Goal: Task Accomplishment & Management: Use online tool/utility

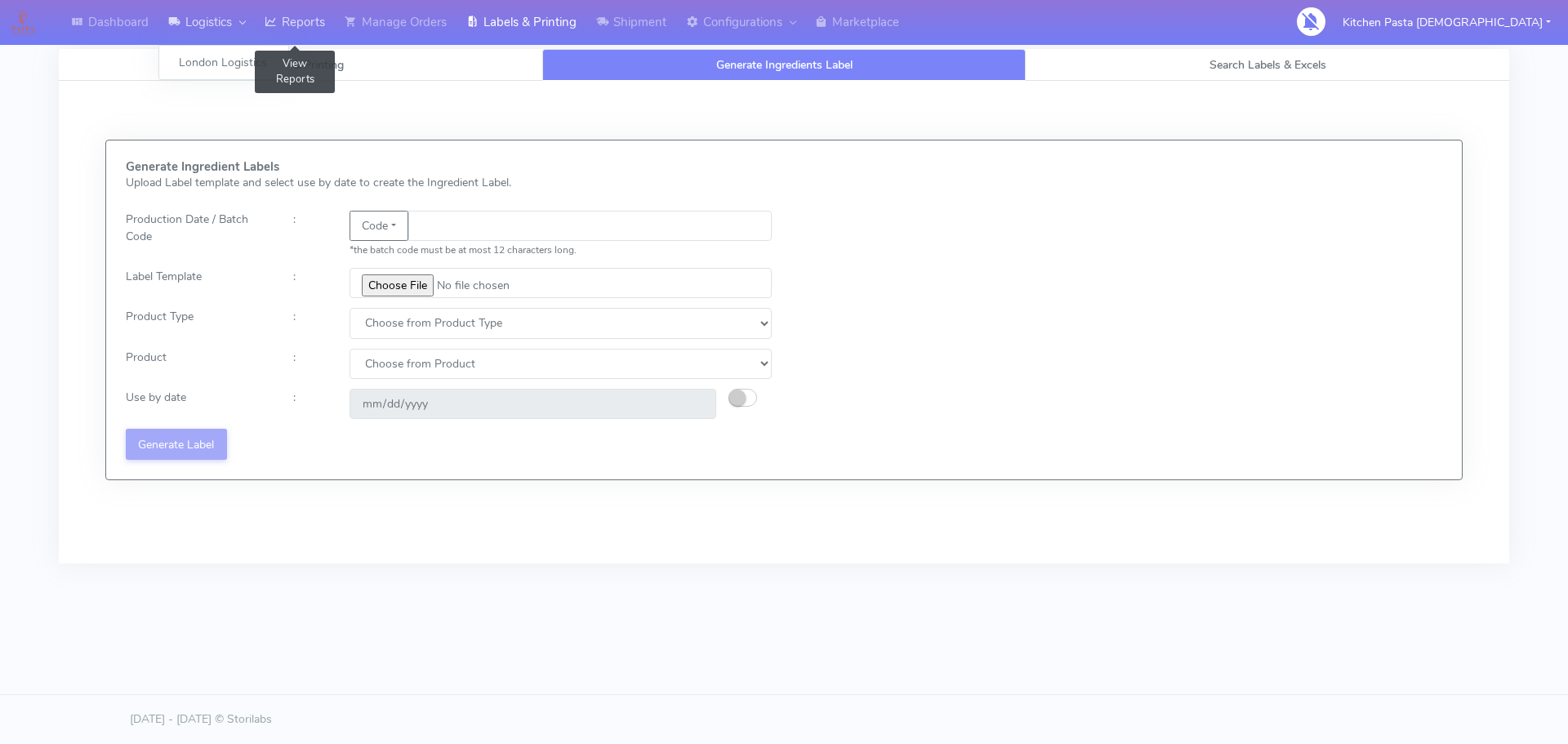
drag, startPoint x: 0, startPoint y: 0, endPoint x: 257, endPoint y: 13, distance: 257.3
click at [259, 5] on link "Reports" at bounding box center [295, 23] width 80 height 45
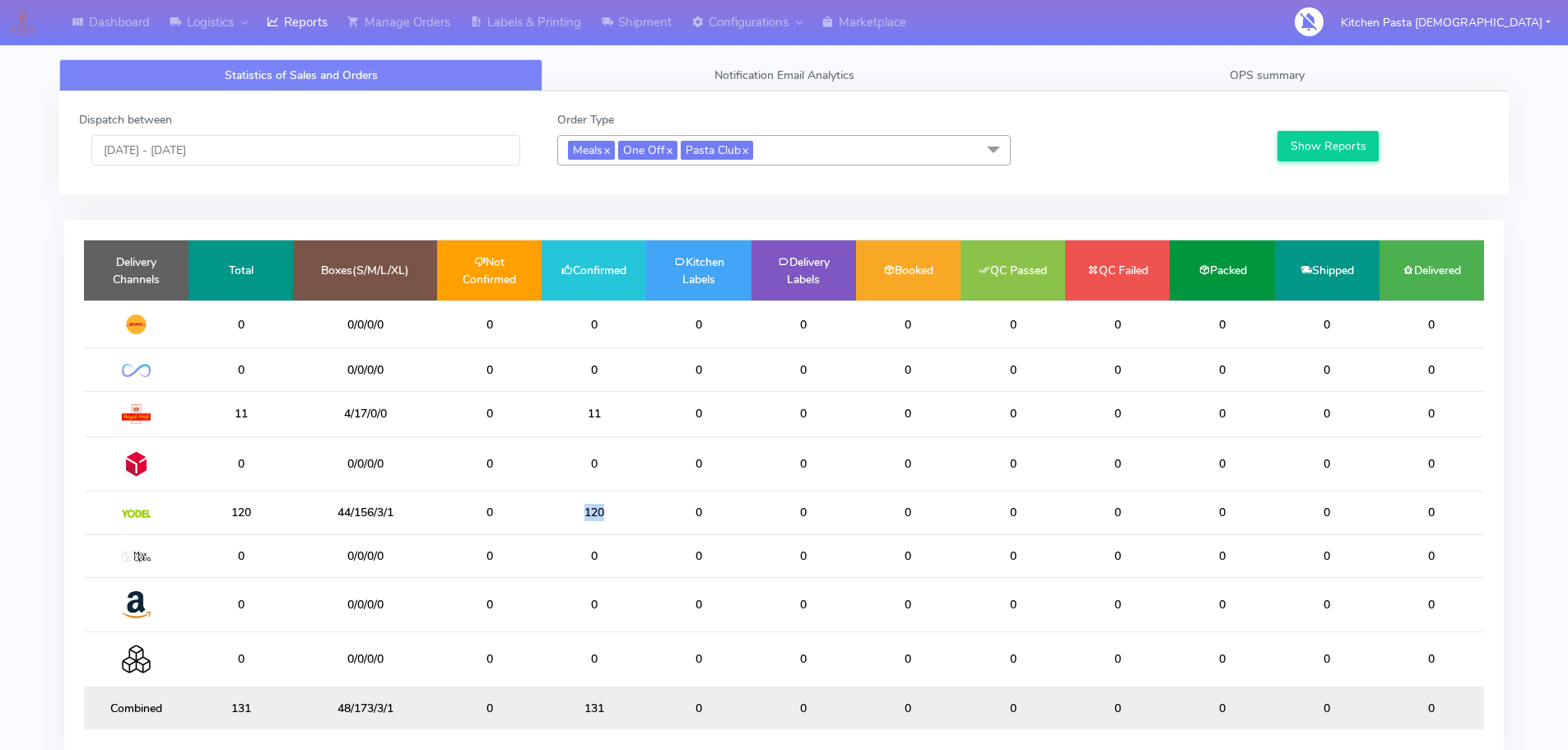
click at [570, 512] on td "120" at bounding box center [594, 512] width 104 height 43
click at [613, 510] on td "120" at bounding box center [594, 512] width 104 height 43
click at [286, 162] on input "[DATE] - [DATE]" at bounding box center [305, 150] width 429 height 30
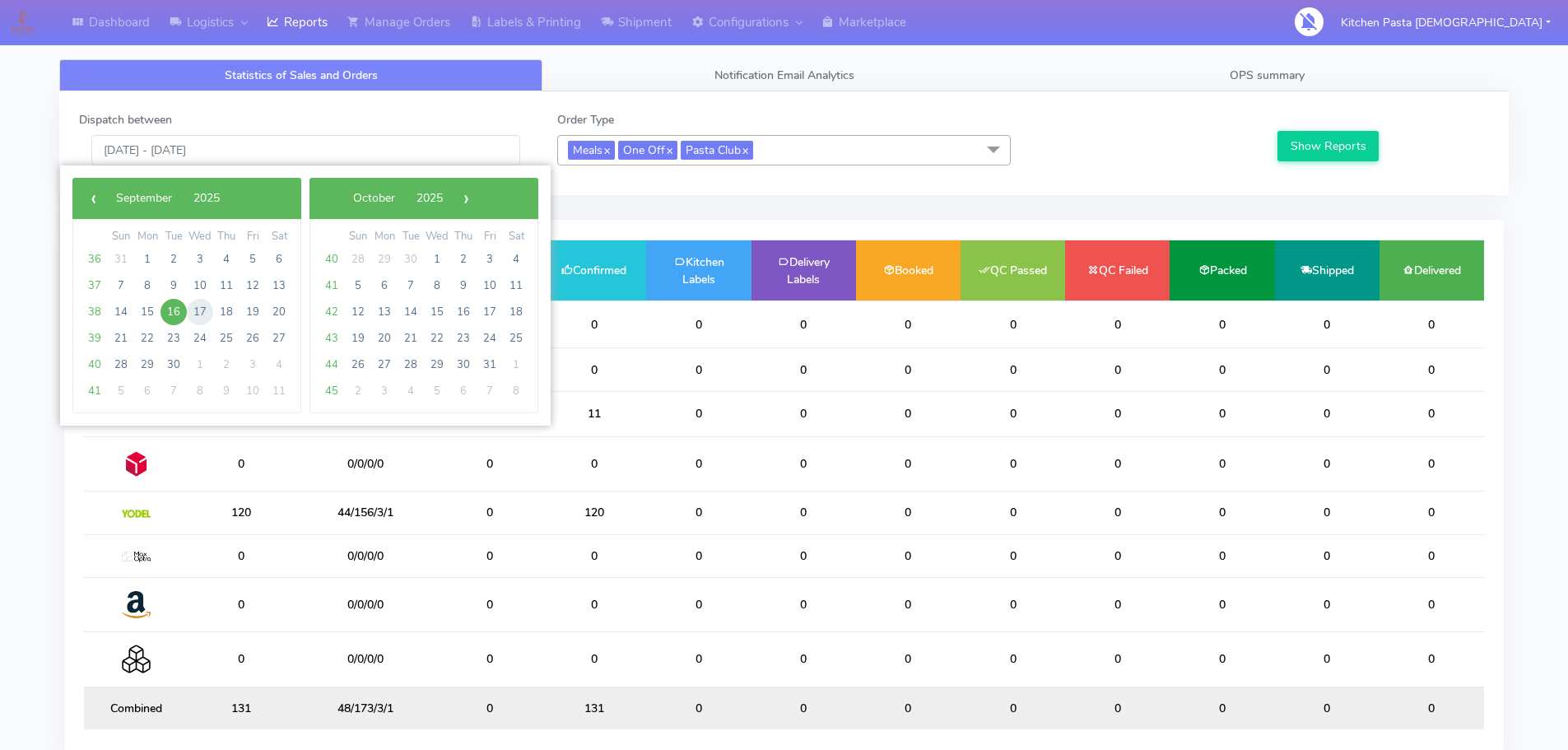
click at [193, 319] on span "17" at bounding box center [200, 312] width 26 height 26
type input "[DATE] - [DATE]"
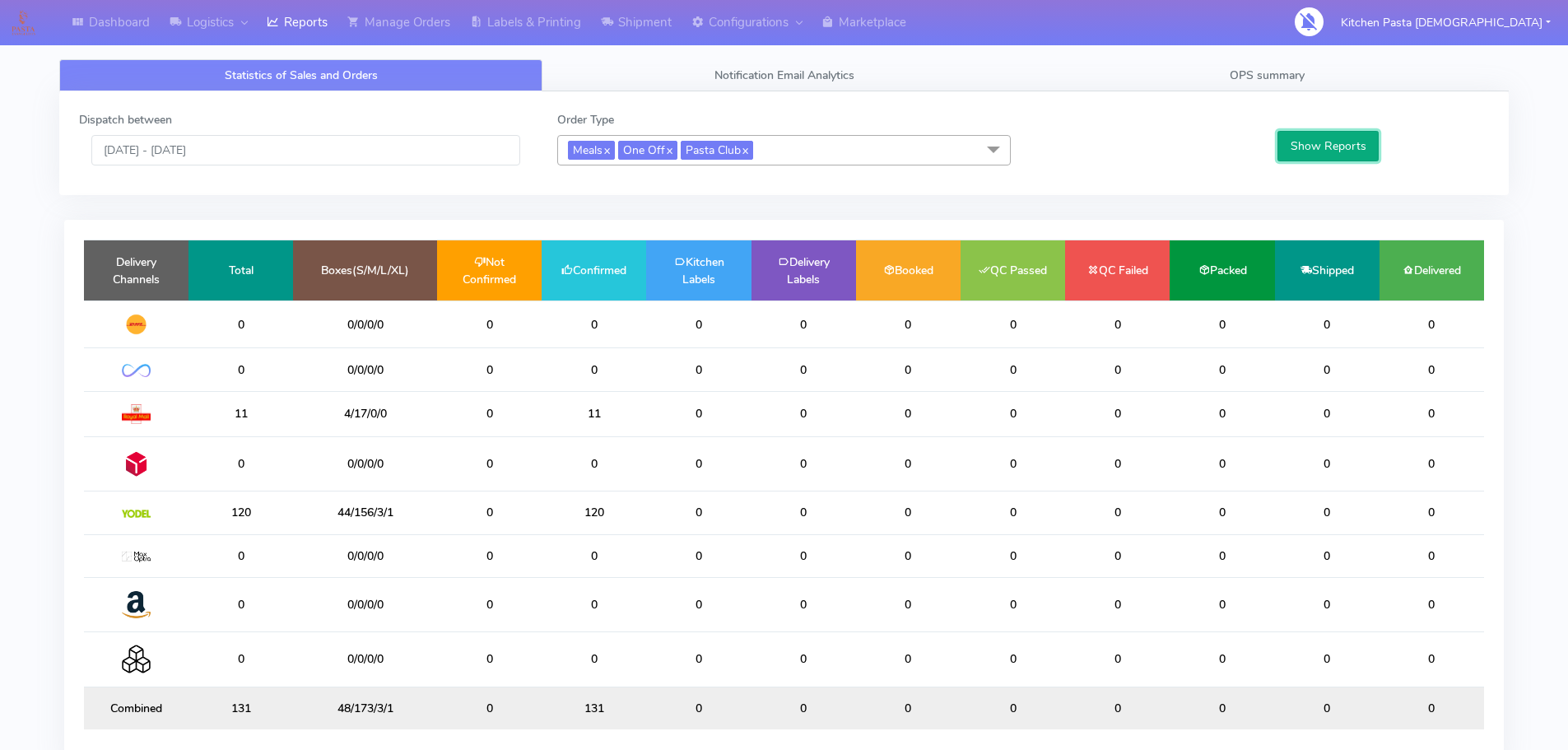
click at [1308, 147] on button "Show Reports" at bounding box center [1328, 145] width 101 height 30
click at [1258, 77] on span "OPS summary" at bounding box center [1267, 75] width 75 height 16
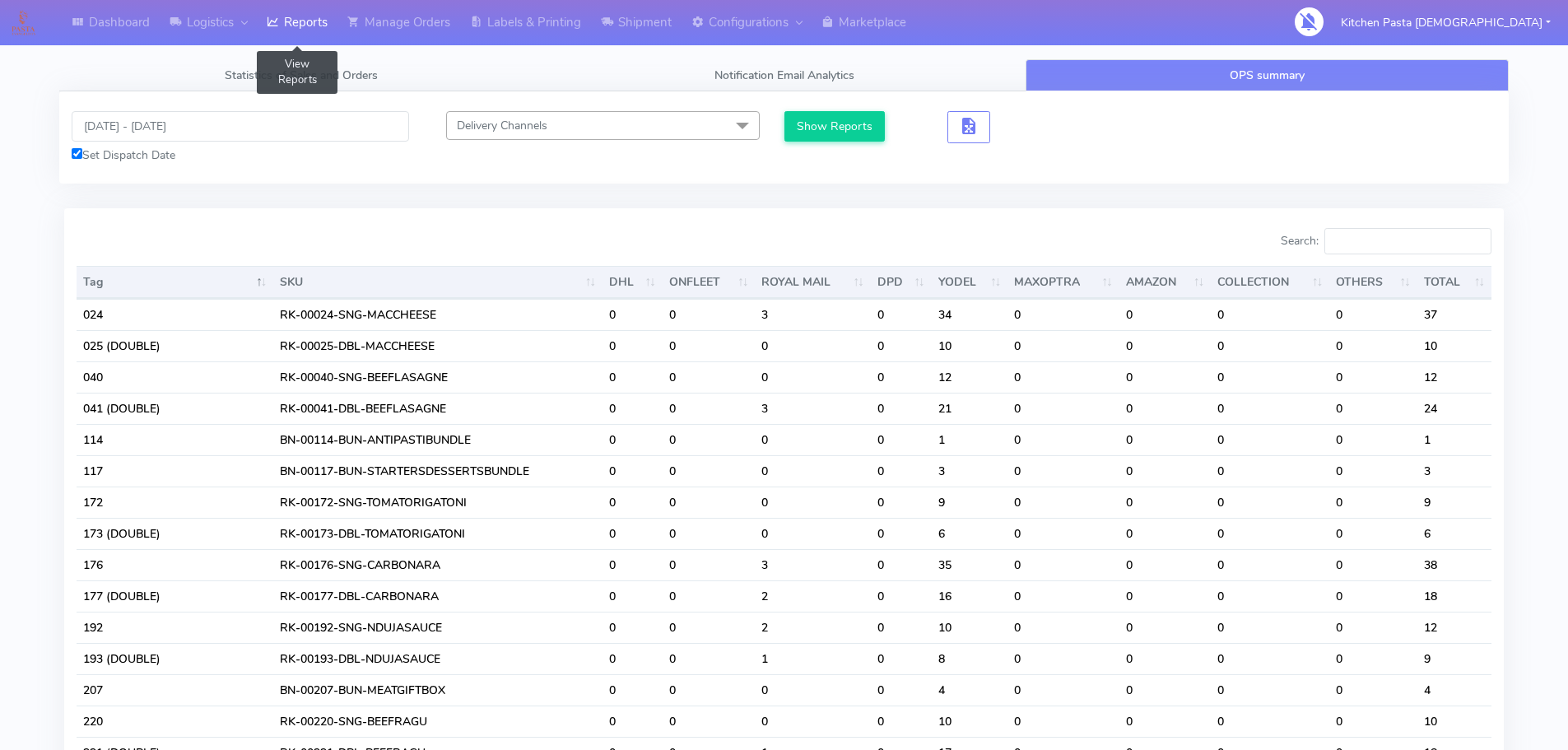
drag, startPoint x: 301, startPoint y: 36, endPoint x: 282, endPoint y: 52, distance: 24.8
click at [301, 37] on link "Reports" at bounding box center [297, 23] width 80 height 46
click at [271, 105] on div "16/09/2025 - 16/09/2025 Set Dispatch Date Delivery Channels Select All DHL OnFl…" at bounding box center [784, 137] width 1450 height 92
click at [282, 144] on div "16/09/2025 - 16/09/2025 Set Dispatch Date" at bounding box center [240, 138] width 362 height 53
drag, startPoint x: 284, startPoint y: 129, endPoint x: 281, endPoint y: 138, distance: 9.5
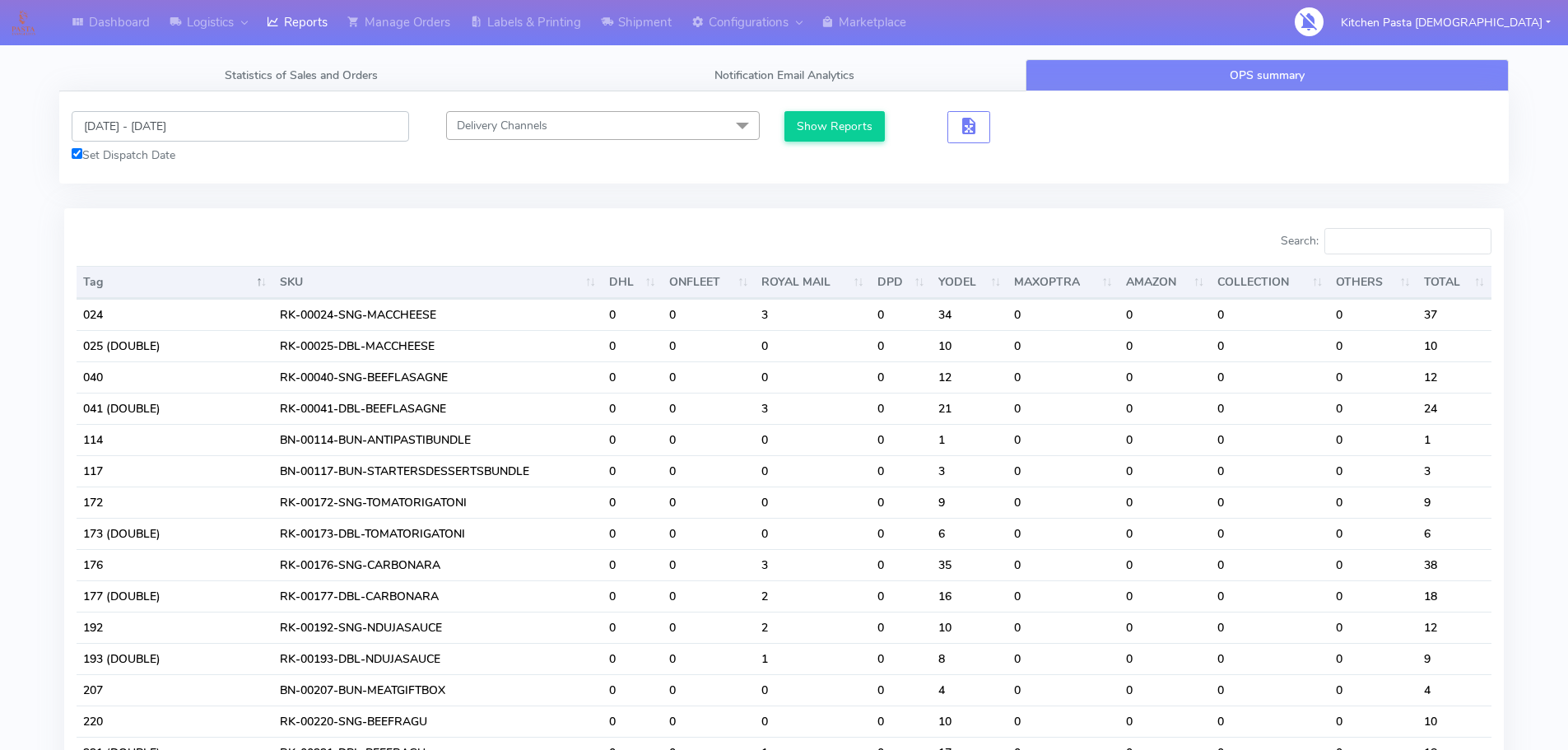
click at [284, 129] on input "[DATE] - [DATE]" at bounding box center [239, 126] width 337 height 30
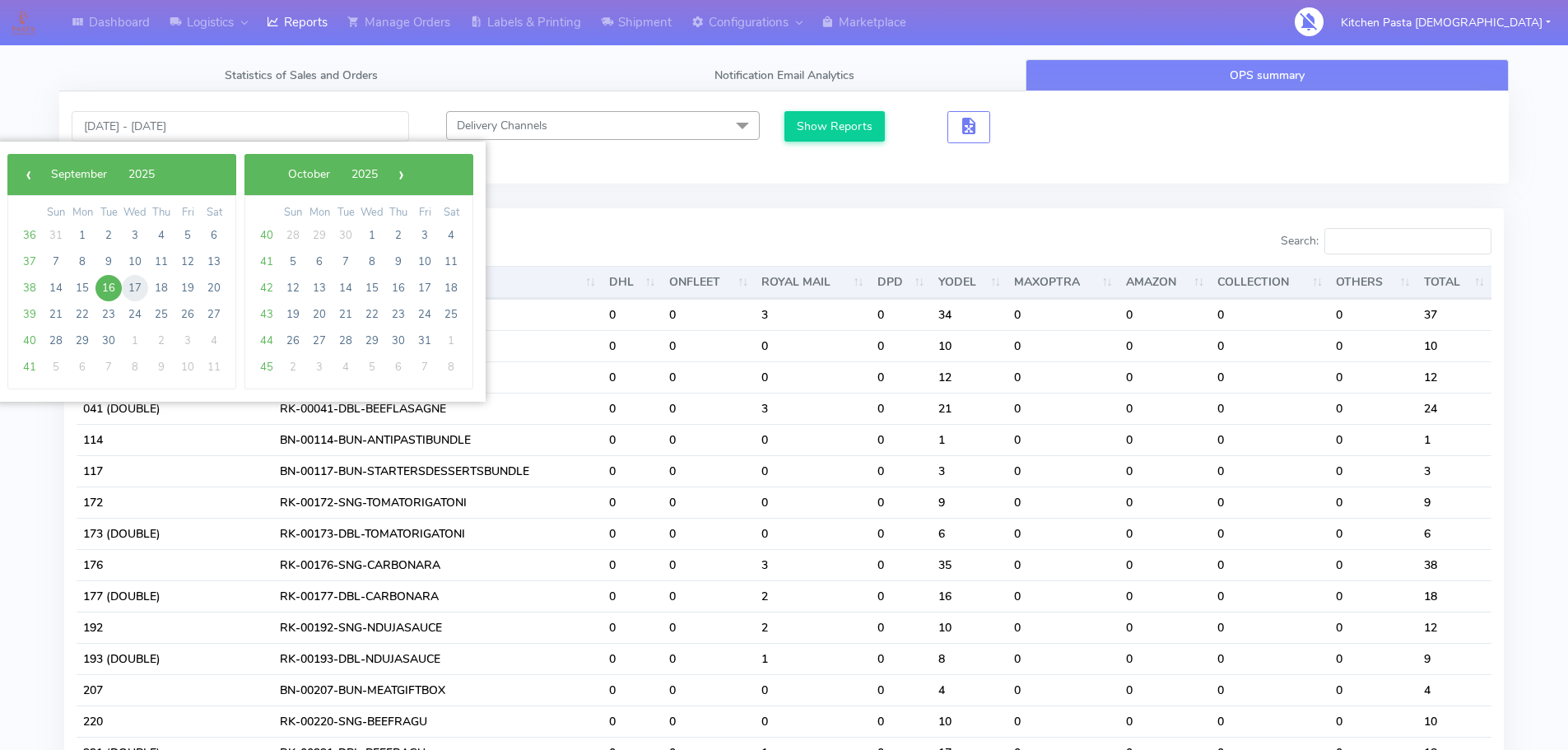
click at [136, 294] on span "17" at bounding box center [134, 288] width 26 height 26
type input "[DATE] - [DATE]"
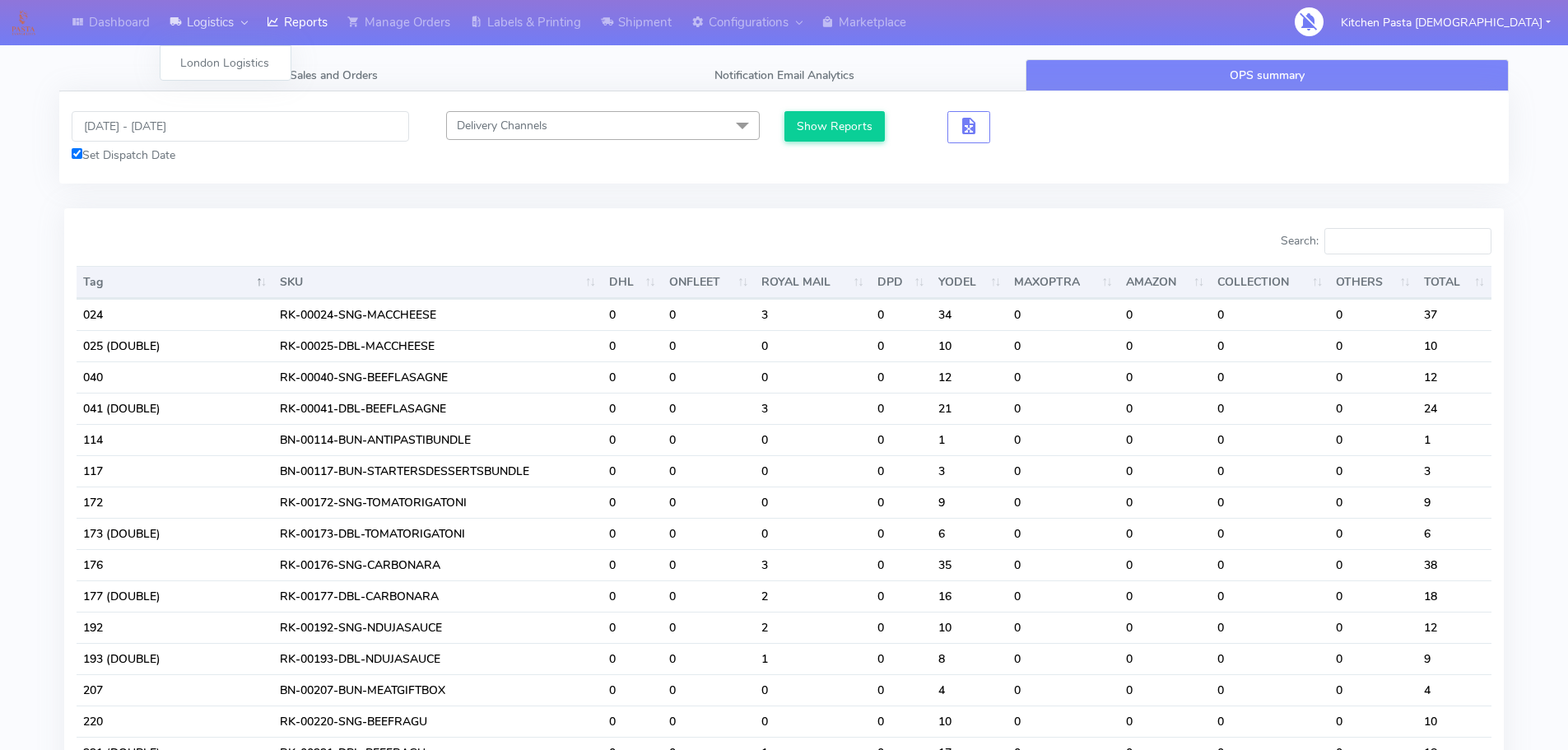
click at [257, 36] on link "Logistics" at bounding box center [208, 23] width 97 height 46
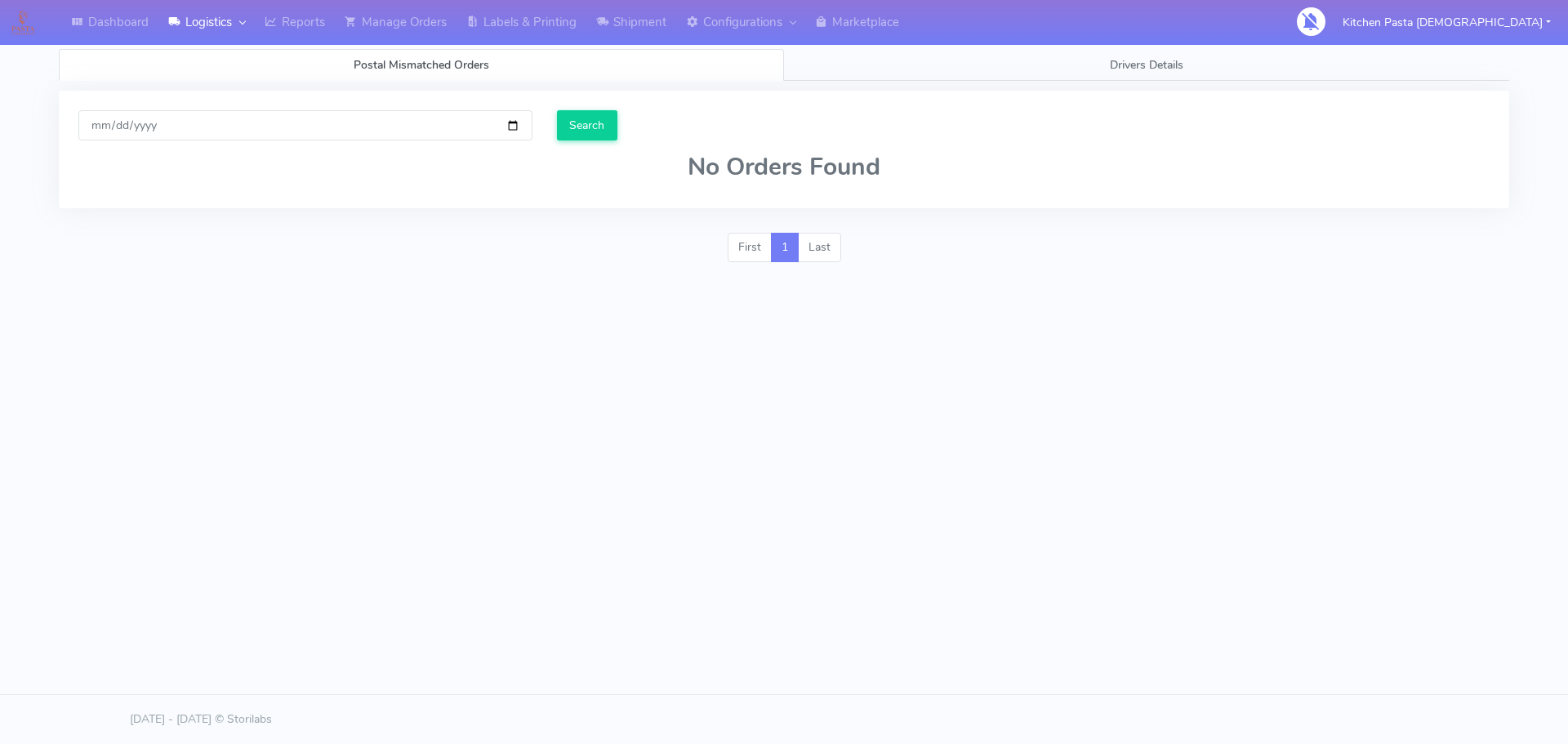
click at [315, 46] on div "Postal Mismatched Orders Drivers Details [DATE] Search No Orders Found First 1 …" at bounding box center [784, 151] width 1450 height 246
click at [311, 30] on link "Reports" at bounding box center [295, 23] width 80 height 45
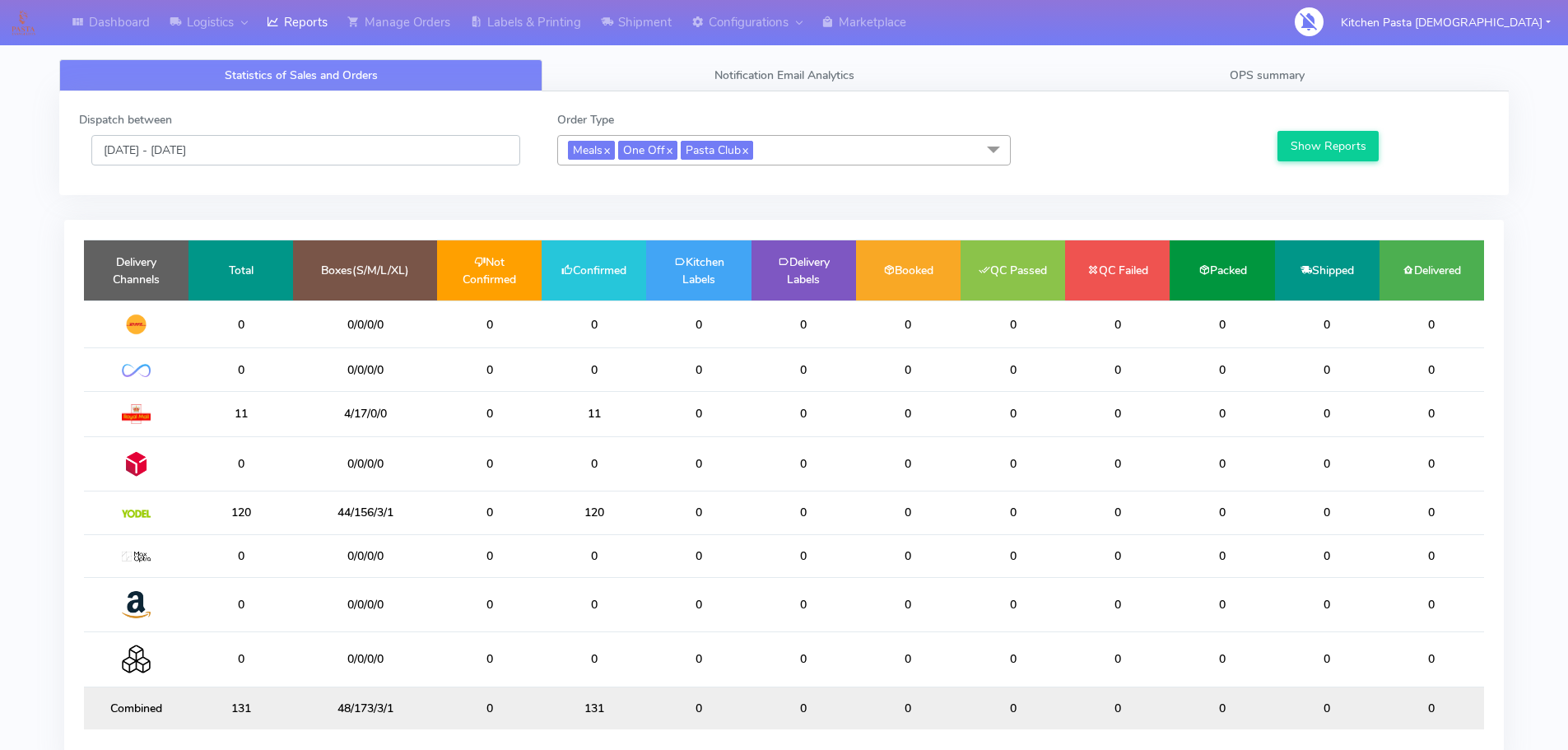
click at [377, 153] on input "[DATE] - [DATE]" at bounding box center [305, 150] width 429 height 30
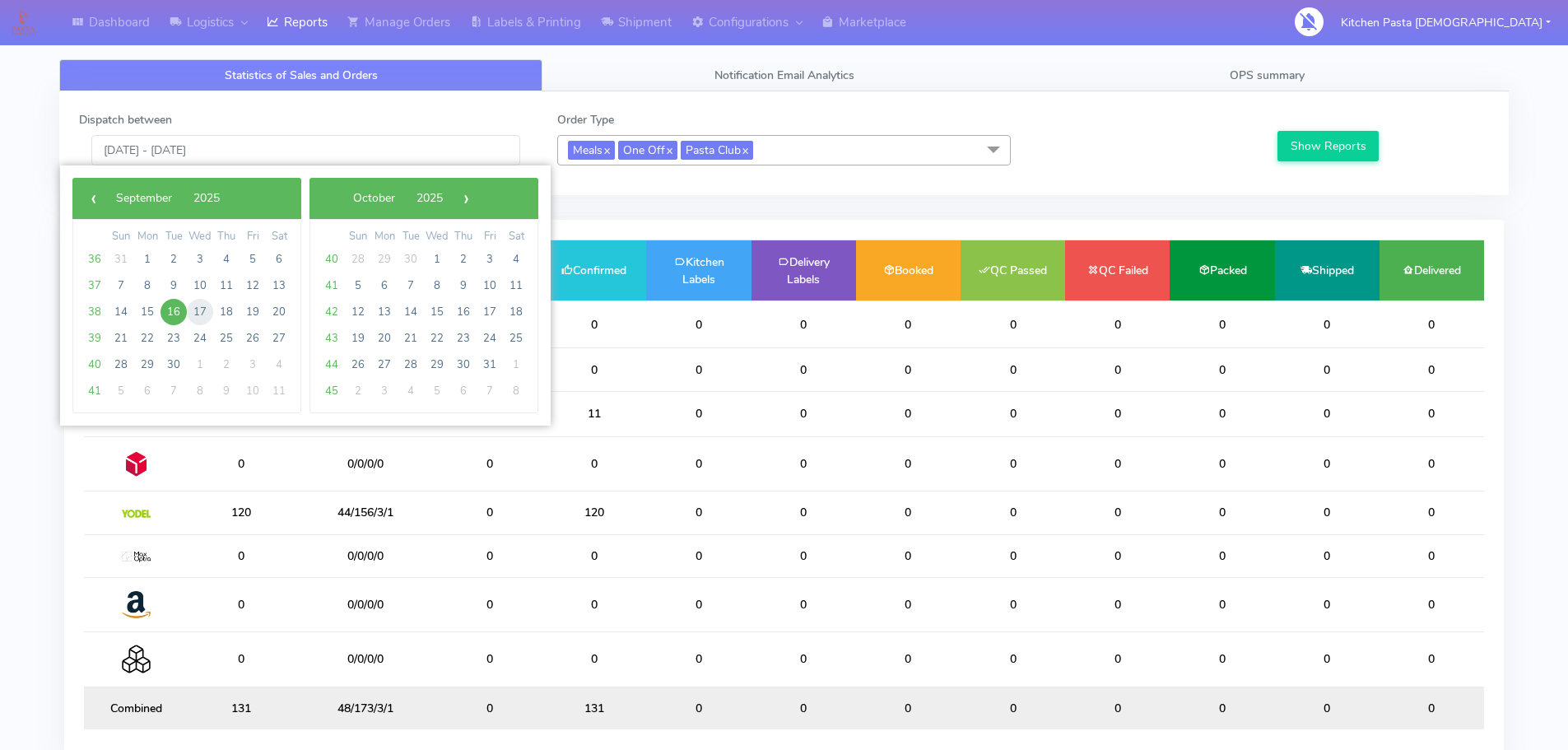
click at [190, 311] on span "17" at bounding box center [200, 312] width 26 height 26
type input "17/09/2025 - 17/09/2025"
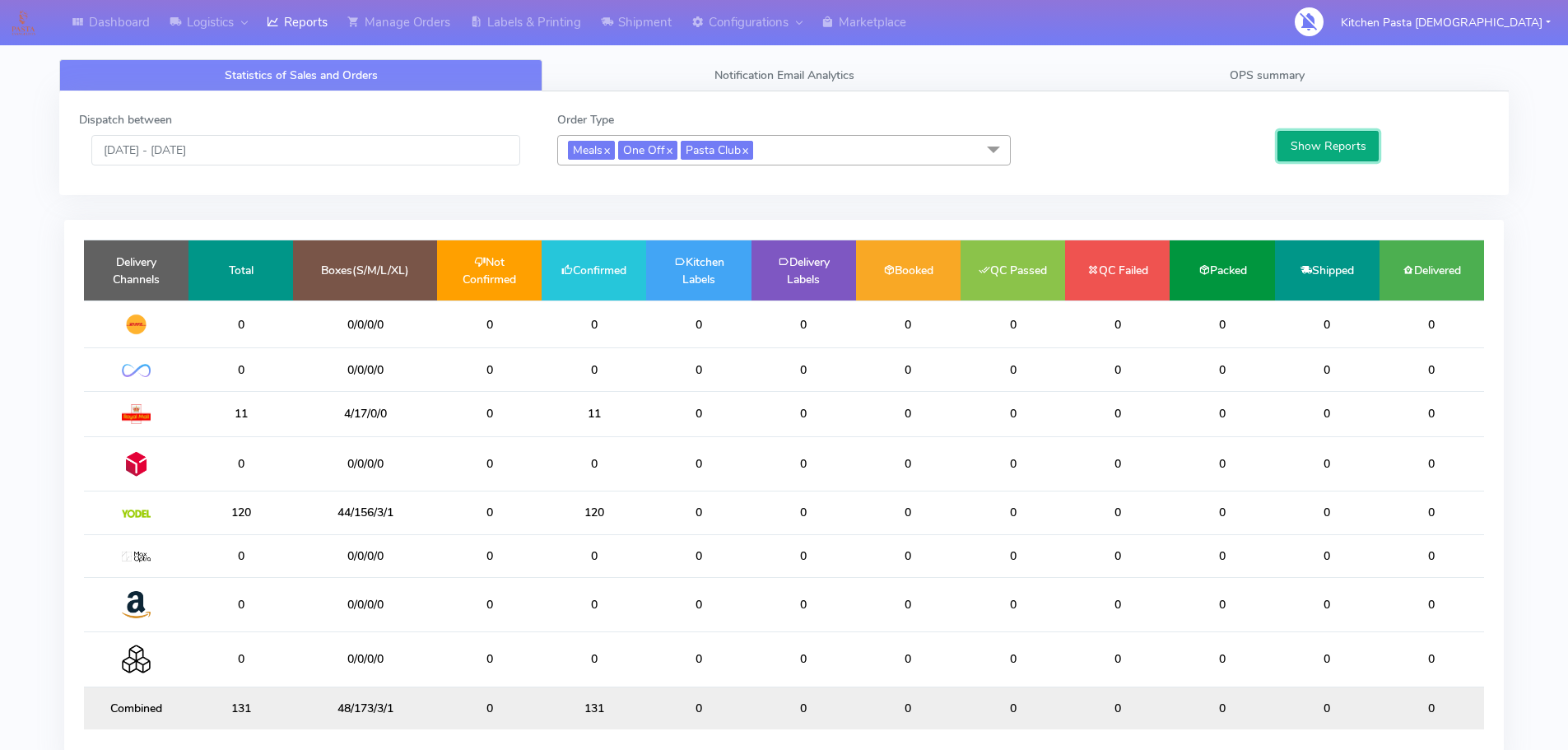
click at [1301, 144] on button "Show Reports" at bounding box center [1328, 145] width 101 height 30
click at [1232, 81] on span "OPS summary" at bounding box center [1267, 75] width 75 height 16
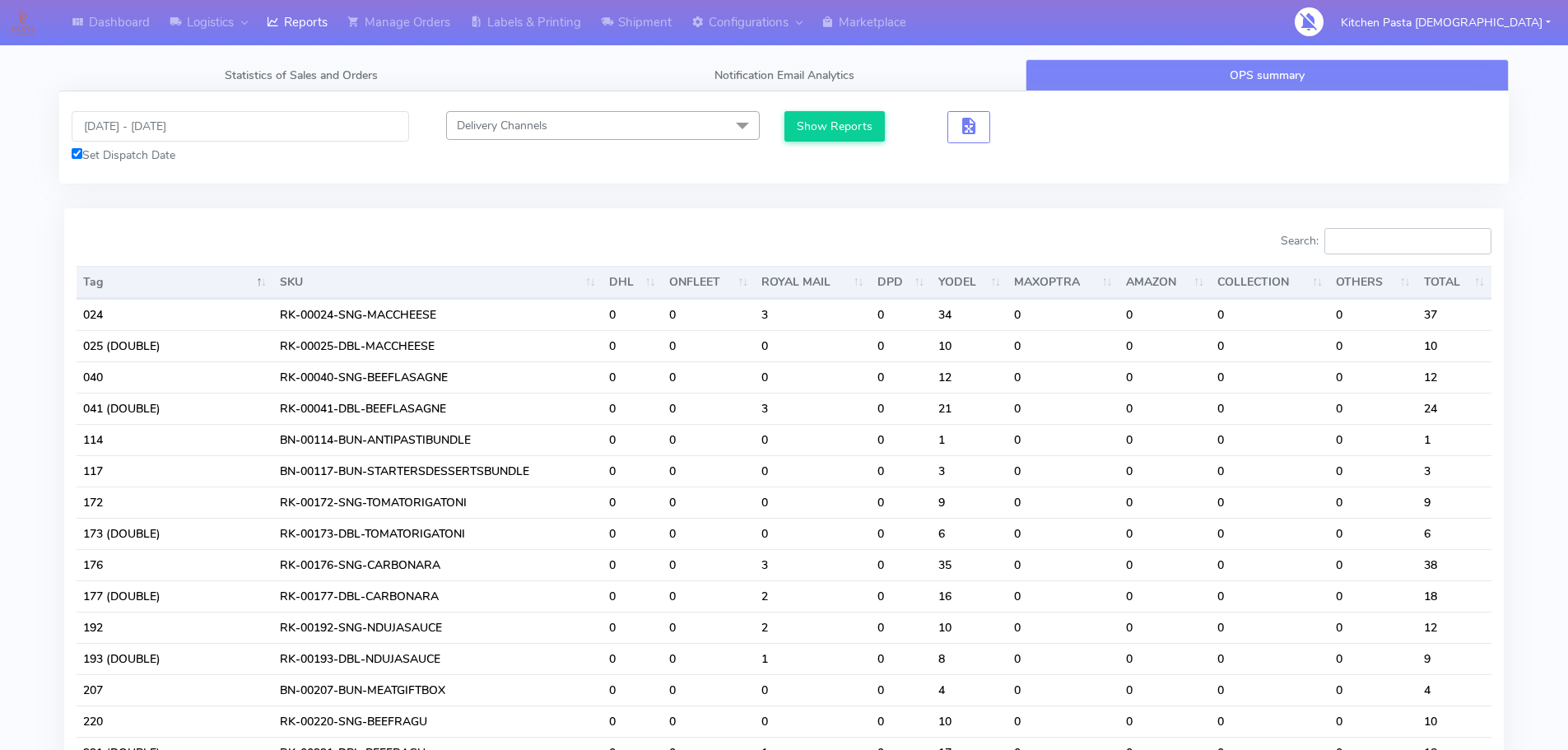
click at [1431, 238] on input "Search:" at bounding box center [1408, 241] width 167 height 26
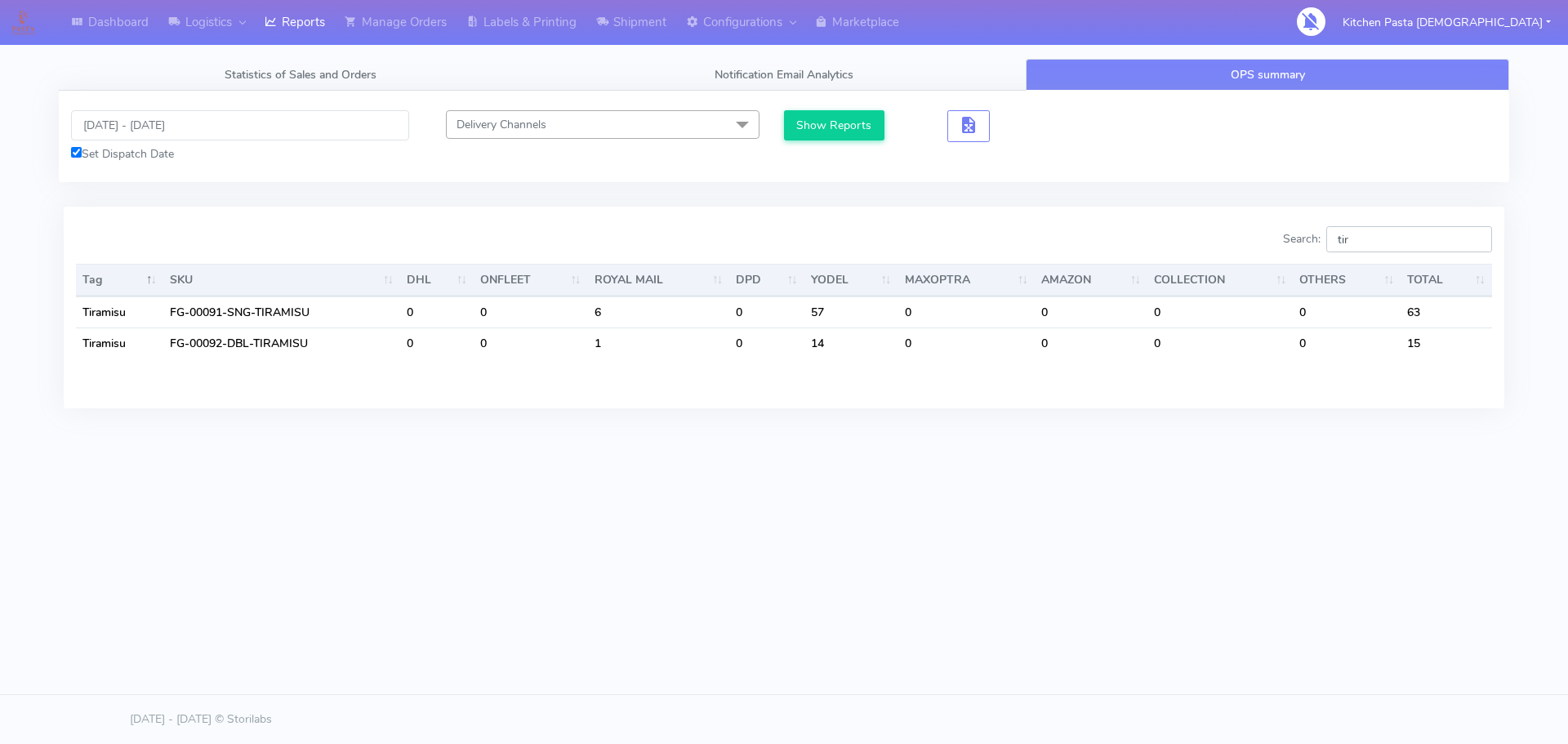
drag, startPoint x: 1401, startPoint y: 237, endPoint x: 1142, endPoint y: 245, distance: 259.1
click at [1142, 245] on div "Search: tir" at bounding box center [1144, 243] width 696 height 33
drag, startPoint x: 1372, startPoint y: 233, endPoint x: 1270, endPoint y: 233, distance: 102.0
click at [1273, 233] on div "Search: prof" at bounding box center [1144, 243] width 696 height 33
drag, startPoint x: 1406, startPoint y: 244, endPoint x: 1293, endPoint y: 232, distance: 113.6
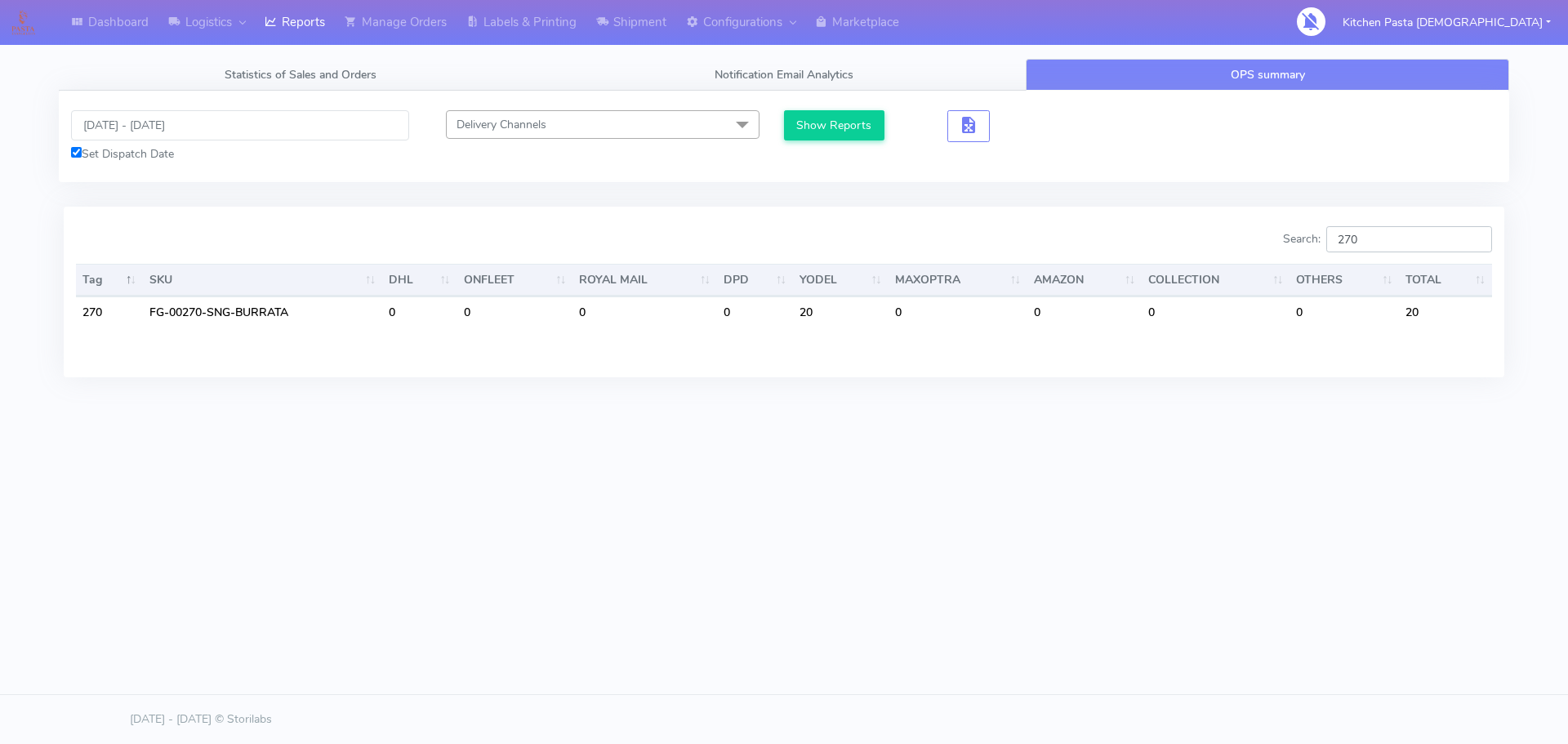
click at [1293, 232] on div "Search: 270" at bounding box center [1144, 243] width 696 height 33
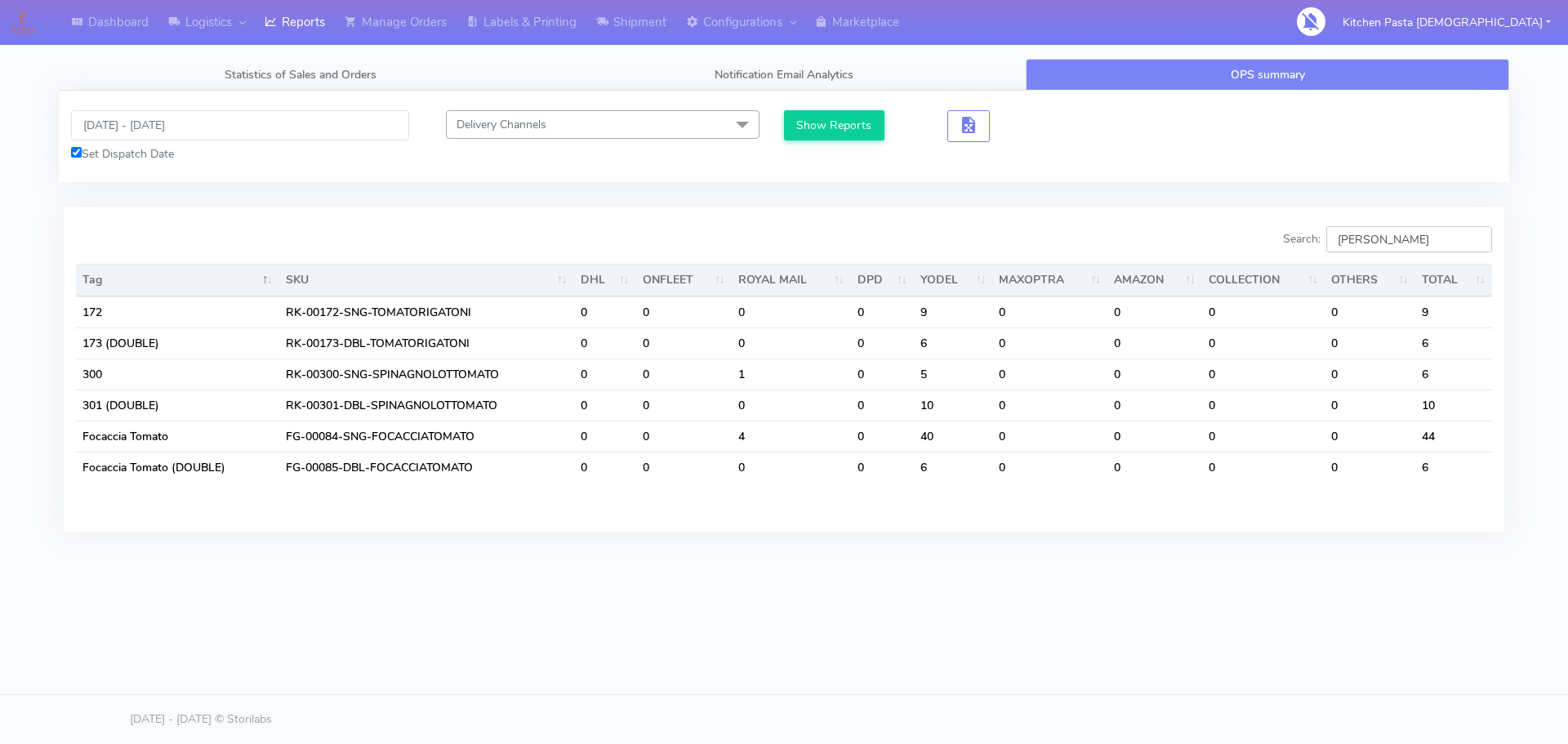
drag, startPoint x: 1363, startPoint y: 233, endPoint x: 1273, endPoint y: 242, distance: 90.4
click at [1274, 242] on div "Search: tom" at bounding box center [1144, 243] width 696 height 33
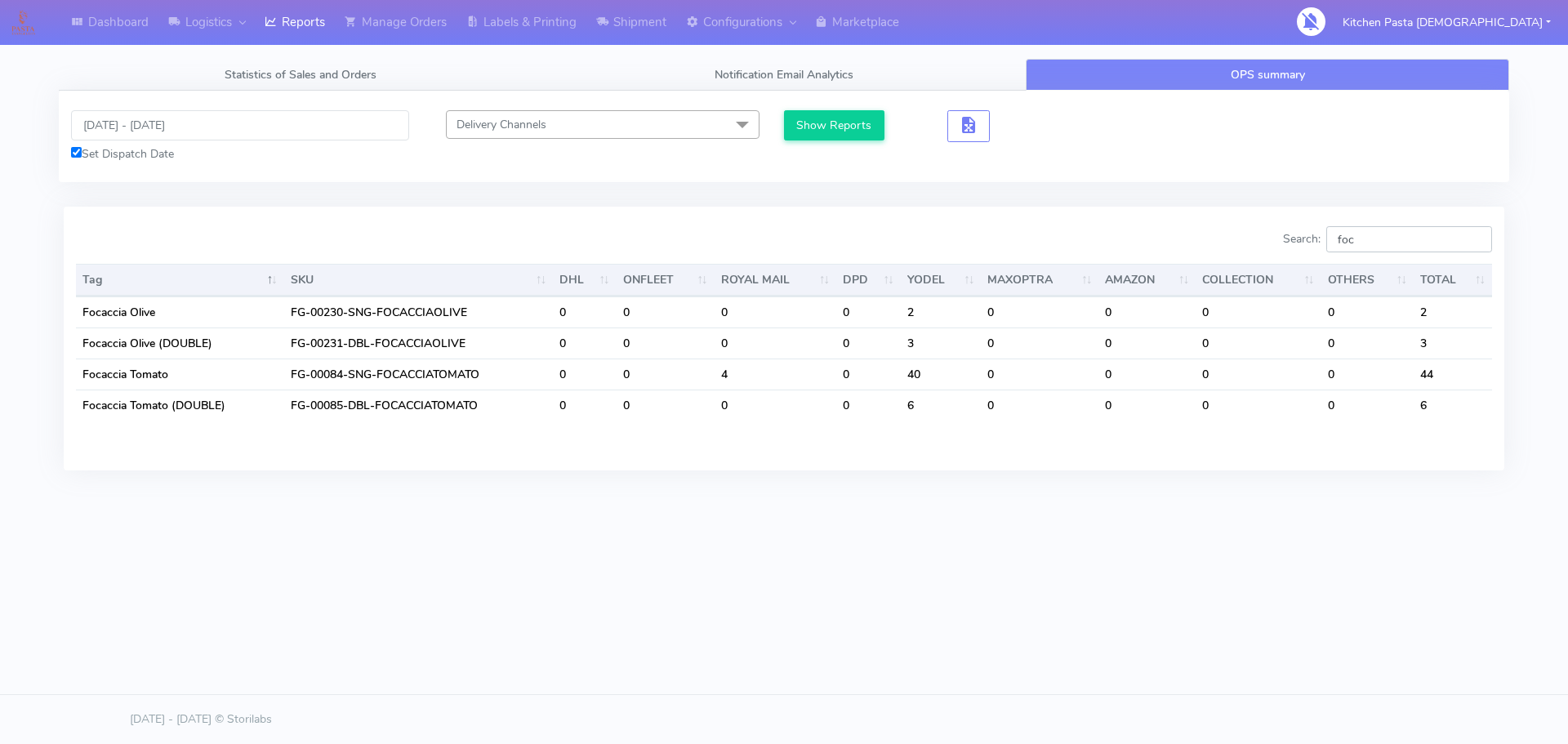
type input "foc"
click at [586, 22] on link "Labels & Printing" at bounding box center [521, 23] width 130 height 45
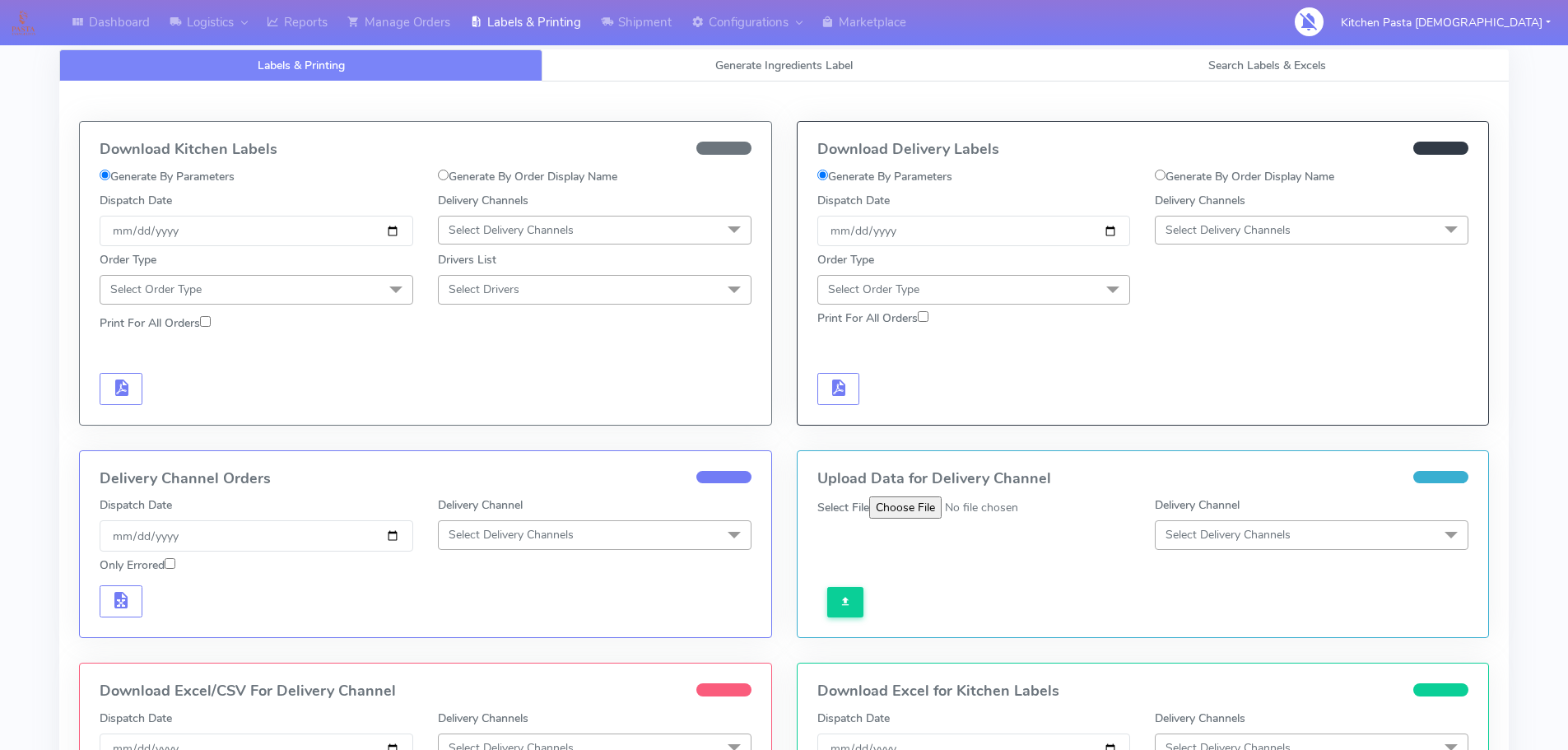
click at [759, 81] on div "Download Kitchen Labels Generate By Parameters Generate By Order Display Name D…" at bounding box center [784, 515] width 1450 height 868
drag, startPoint x: 777, startPoint y: 66, endPoint x: 771, endPoint y: 80, distance: 15.2
click at [777, 69] on span "Generate Ingredients Label" at bounding box center [784, 65] width 137 height 16
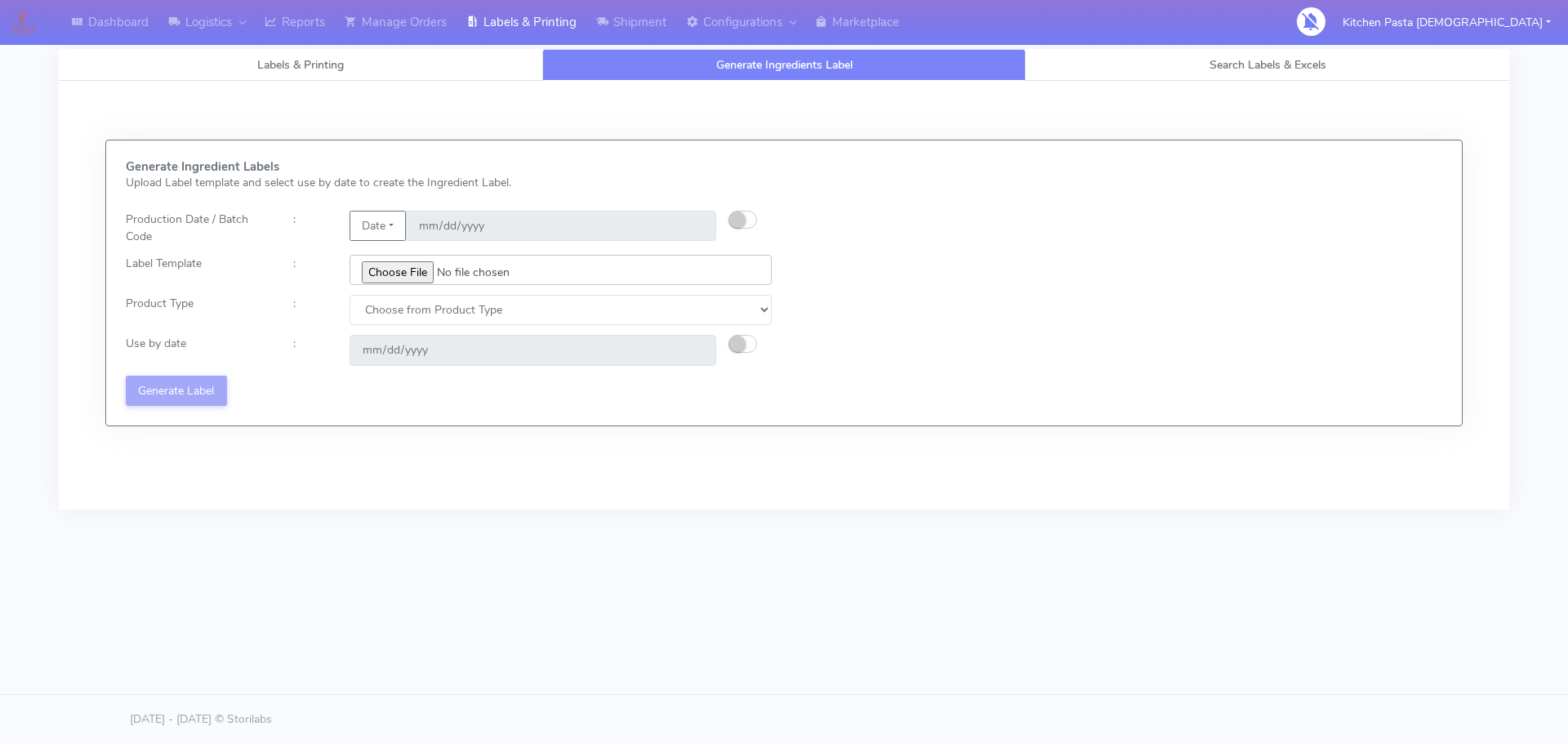
click at [401, 271] on input "file" at bounding box center [561, 269] width 422 height 30
type input "C:\fakepath\Classic Tiramisu V1.jpg"
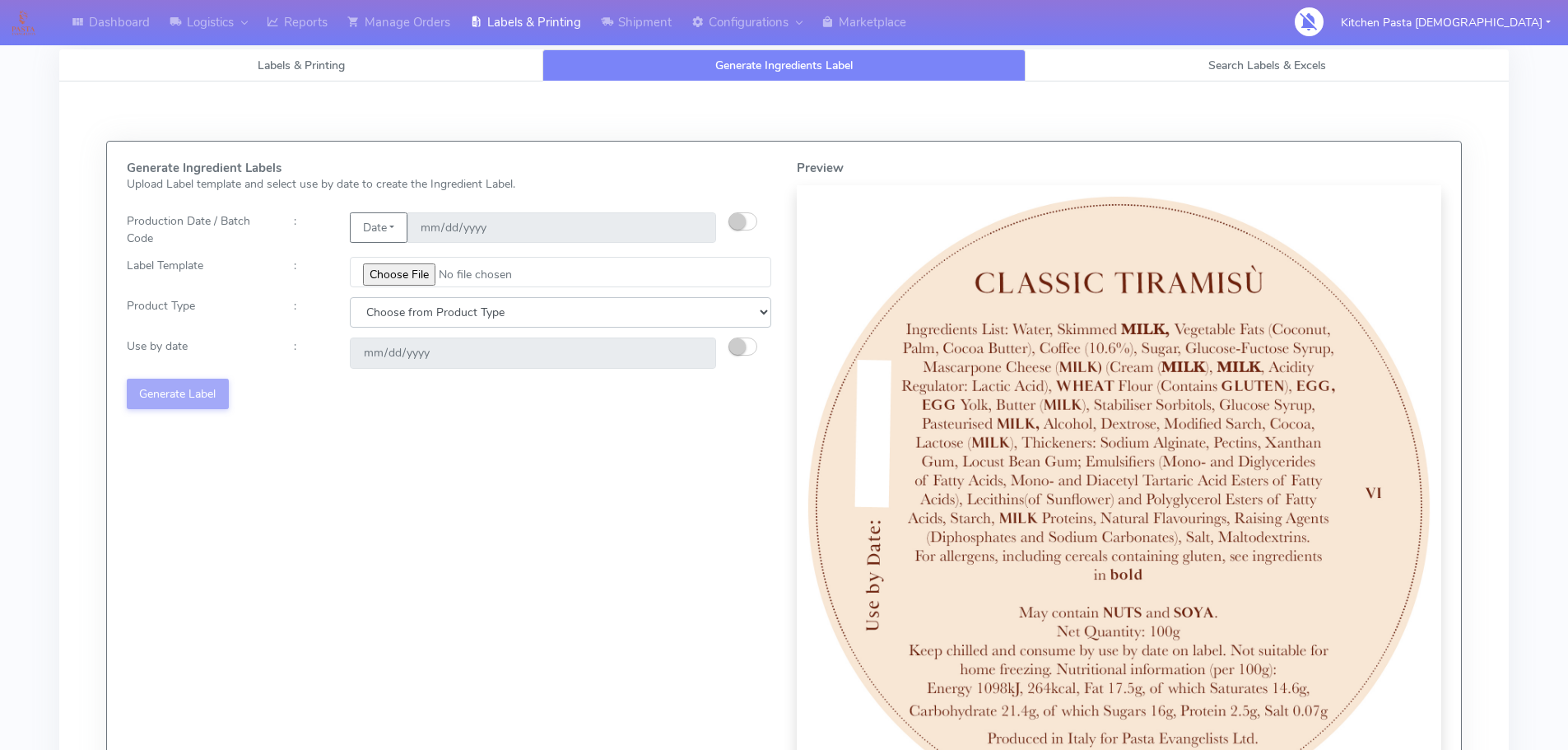
click at [544, 312] on select "Choose from Product Type ECOM ERETAIL CIRCULAR CIRC_DESERTS LASAGNE" at bounding box center [560, 312] width 421 height 30
select select "3"
click at [350, 297] on select "Choose from Product Type ECOM ERETAIL CIRCULAR CIRC_DESERTS LASAGNE" at bounding box center [560, 312] width 421 height 30
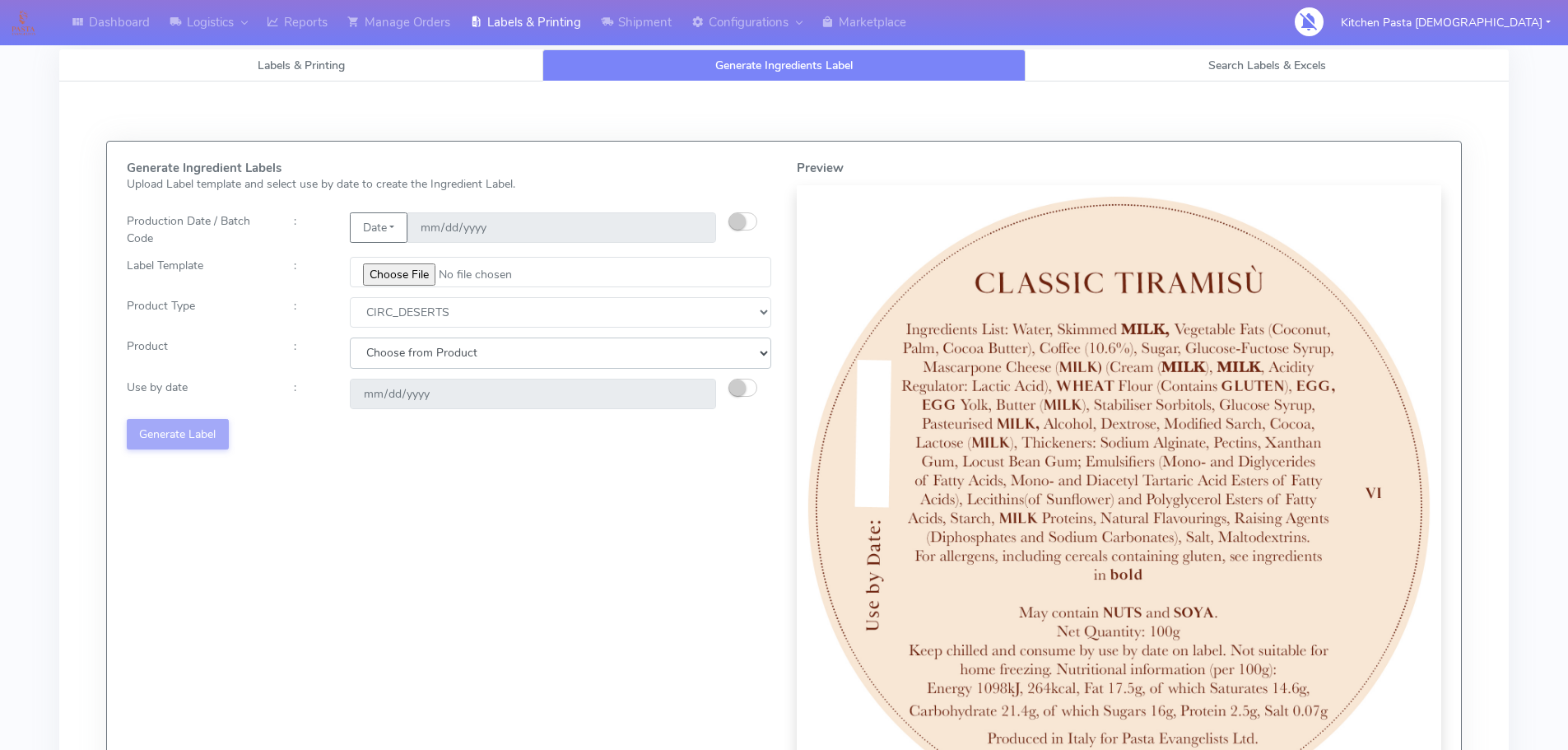
click at [511, 350] on select "Choose from Product CLASSIC_TIRAMISU CREMA_AMARENA PROFITEROLES" at bounding box center [560, 352] width 421 height 30
select select "0"
click at [350, 337] on select "Choose from Product CLASSIC_TIRAMISU CREMA_AMARENA PROFITEROLES" at bounding box center [560, 352] width 421 height 30
type input "2025-09-19"
click at [193, 425] on button "Generate Label" at bounding box center [178, 434] width 102 height 30
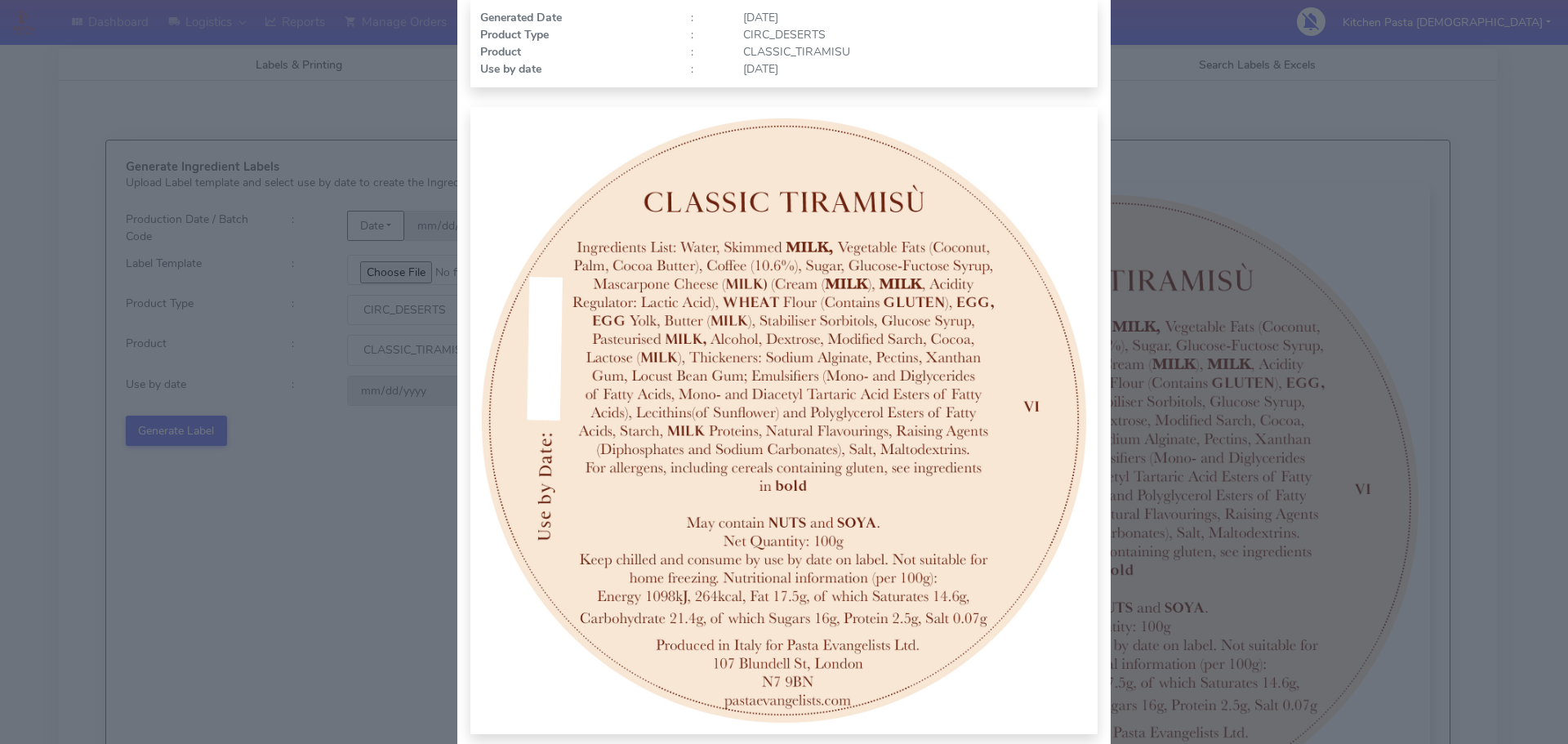
scroll to position [169, 0]
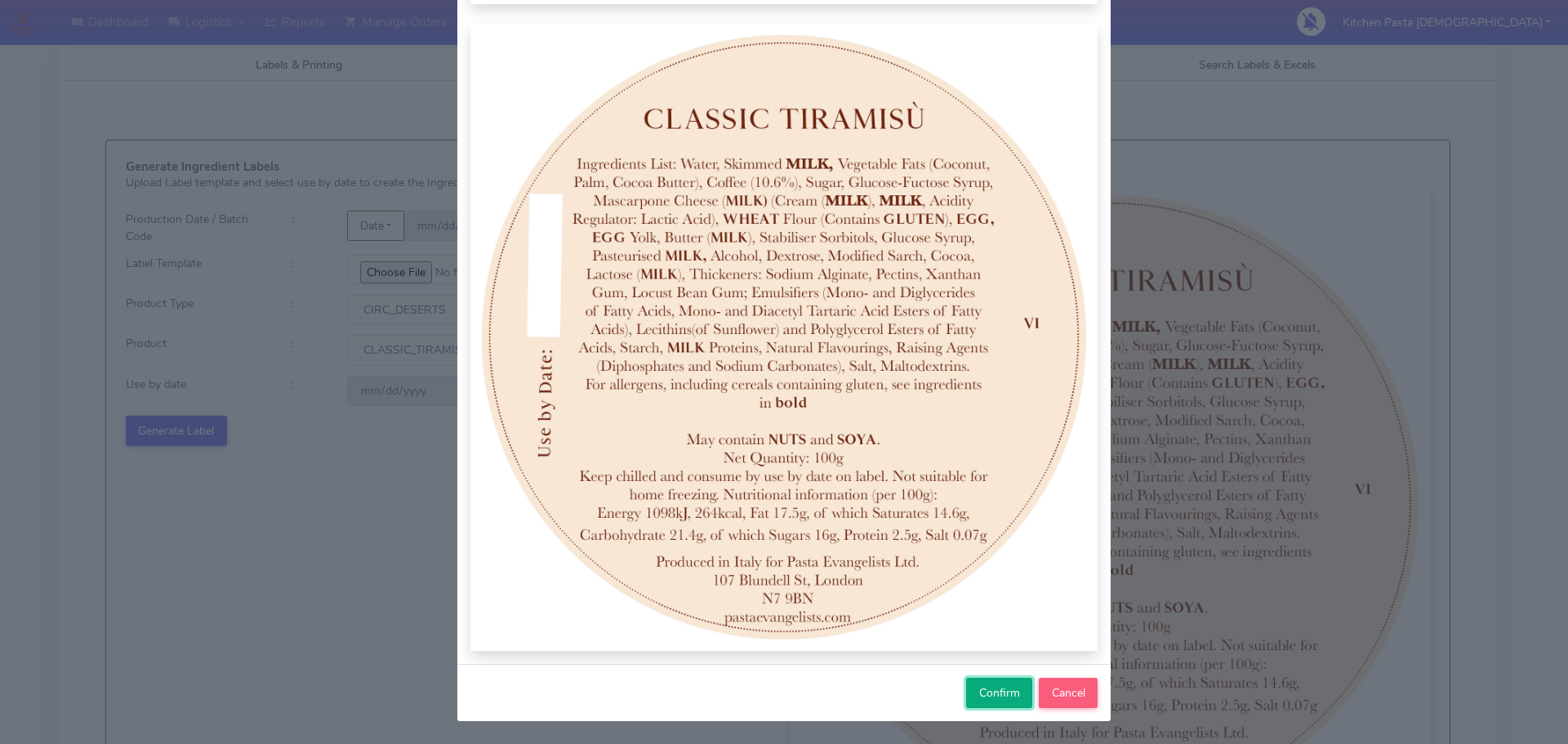
click at [982, 695] on span "Confirm" at bounding box center [999, 692] width 41 height 15
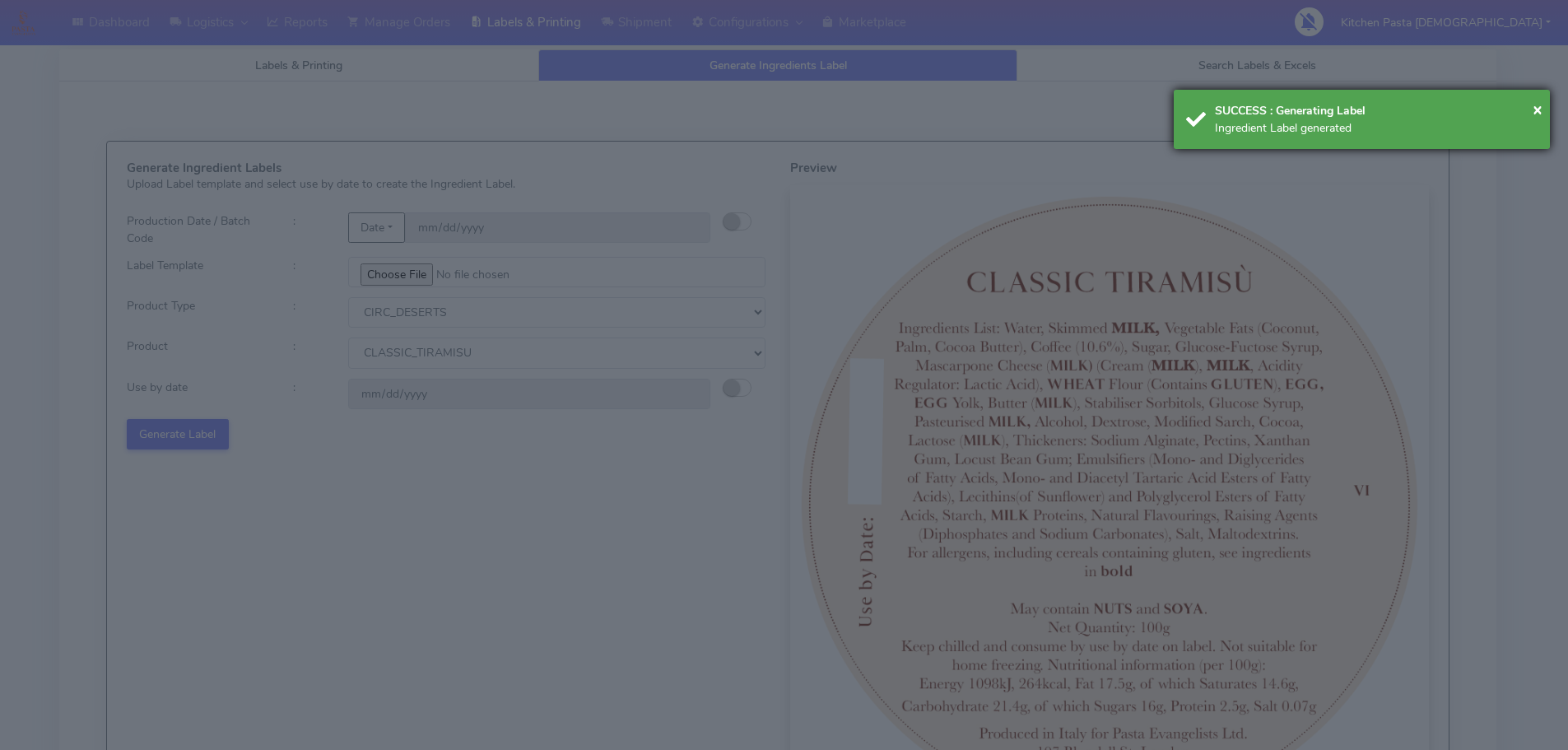
select select
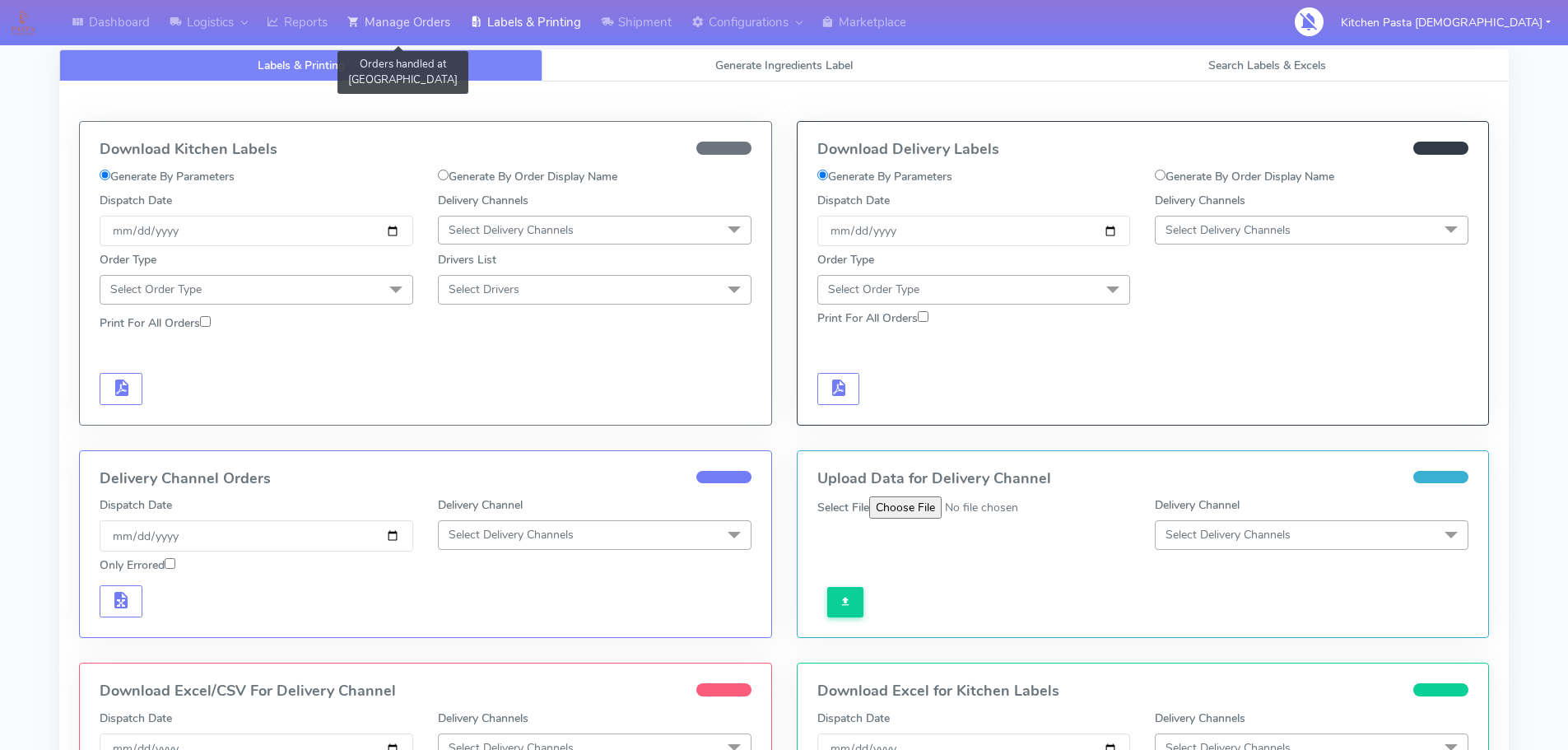
drag, startPoint x: 420, startPoint y: 30, endPoint x: 440, endPoint y: 32, distance: 20.1
click at [418, 30] on link "Manage Orders" at bounding box center [398, 23] width 122 height 46
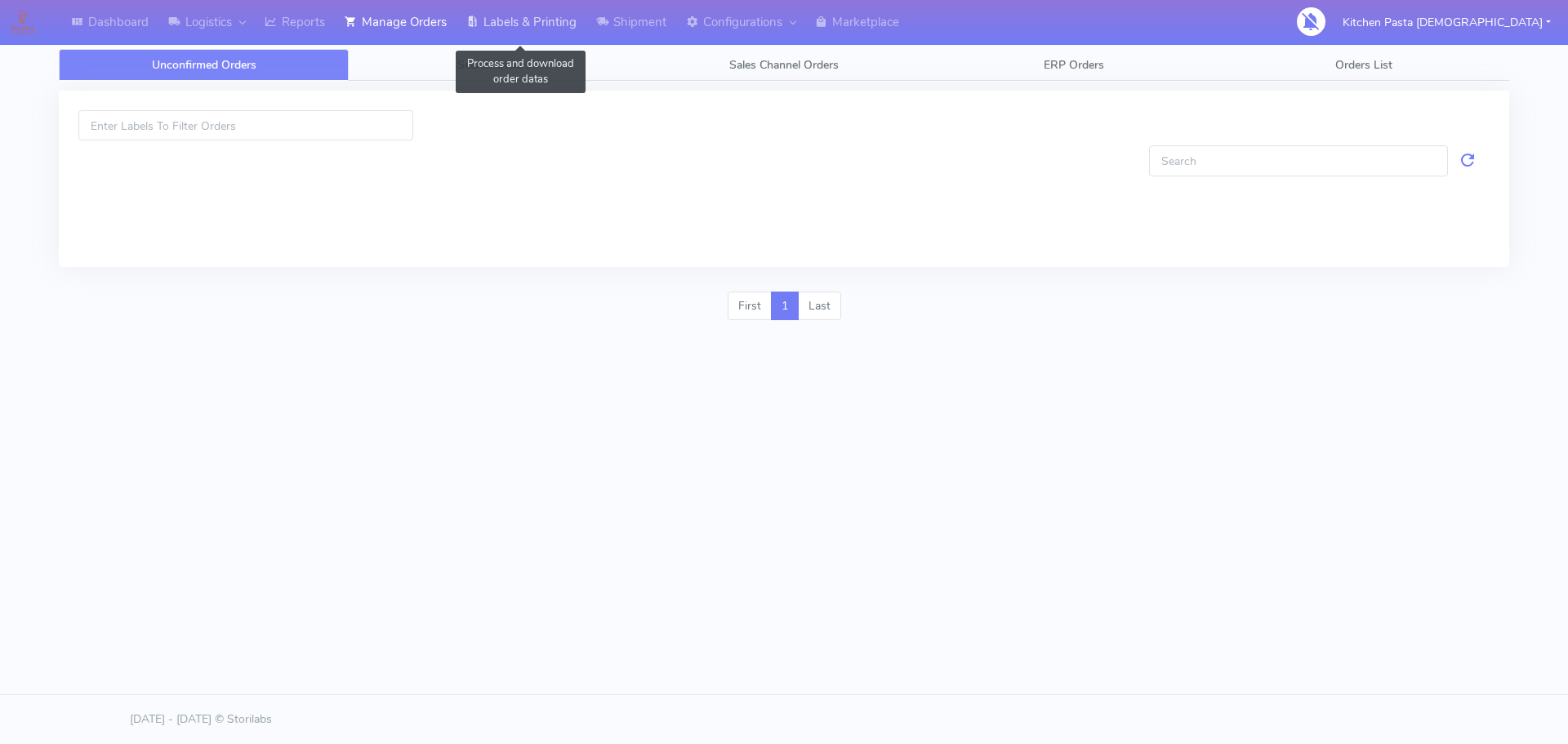
drag, startPoint x: 518, startPoint y: 31, endPoint x: 518, endPoint y: 45, distance: 14.0
click at [518, 32] on link "Labels & Printing" at bounding box center [521, 23] width 130 height 45
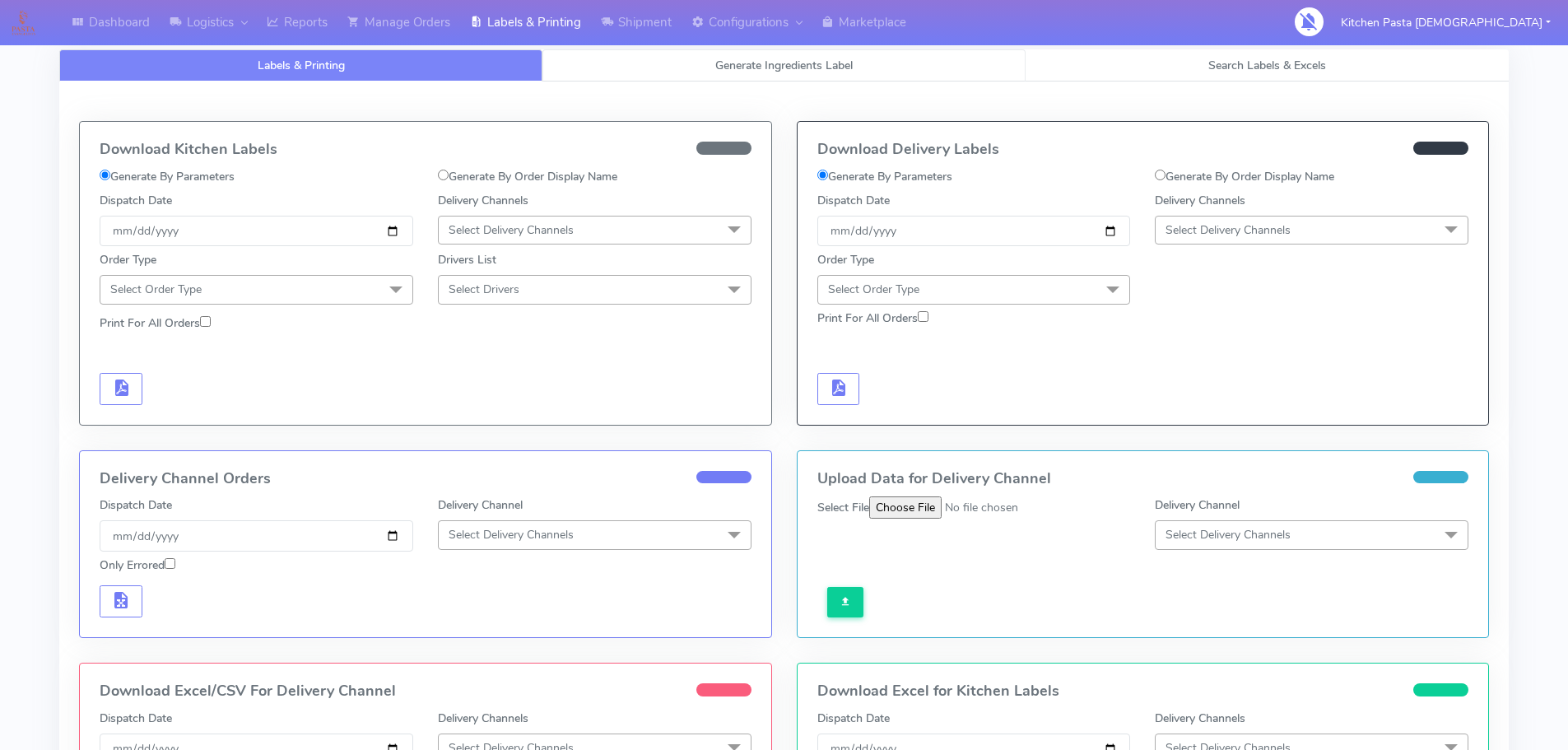
click at [673, 72] on link "Generate Ingredients Label" at bounding box center [784, 65] width 483 height 32
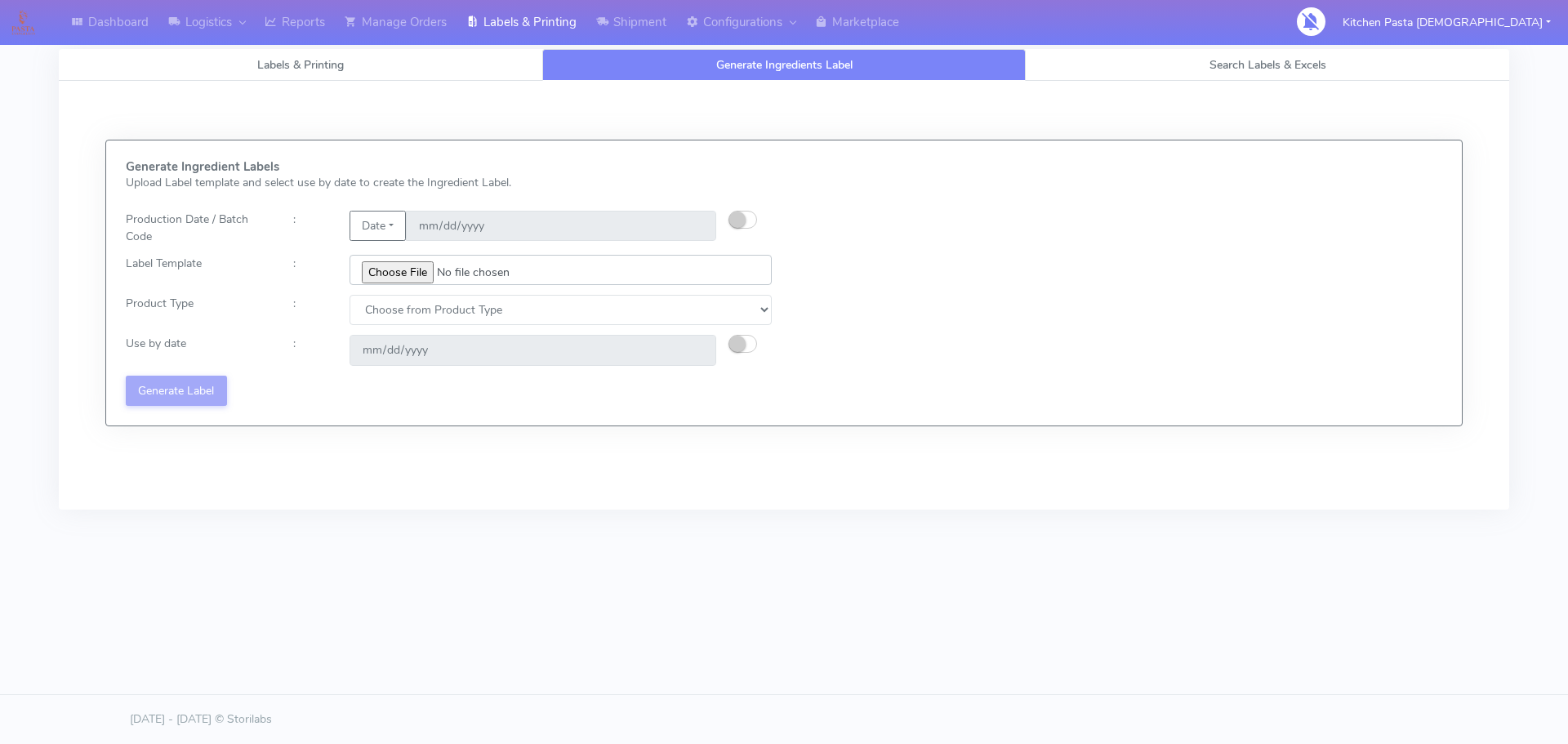
click at [400, 275] on input "file" at bounding box center [561, 269] width 422 height 30
type input "C:\fakepath\Profiteroles V1.jpg"
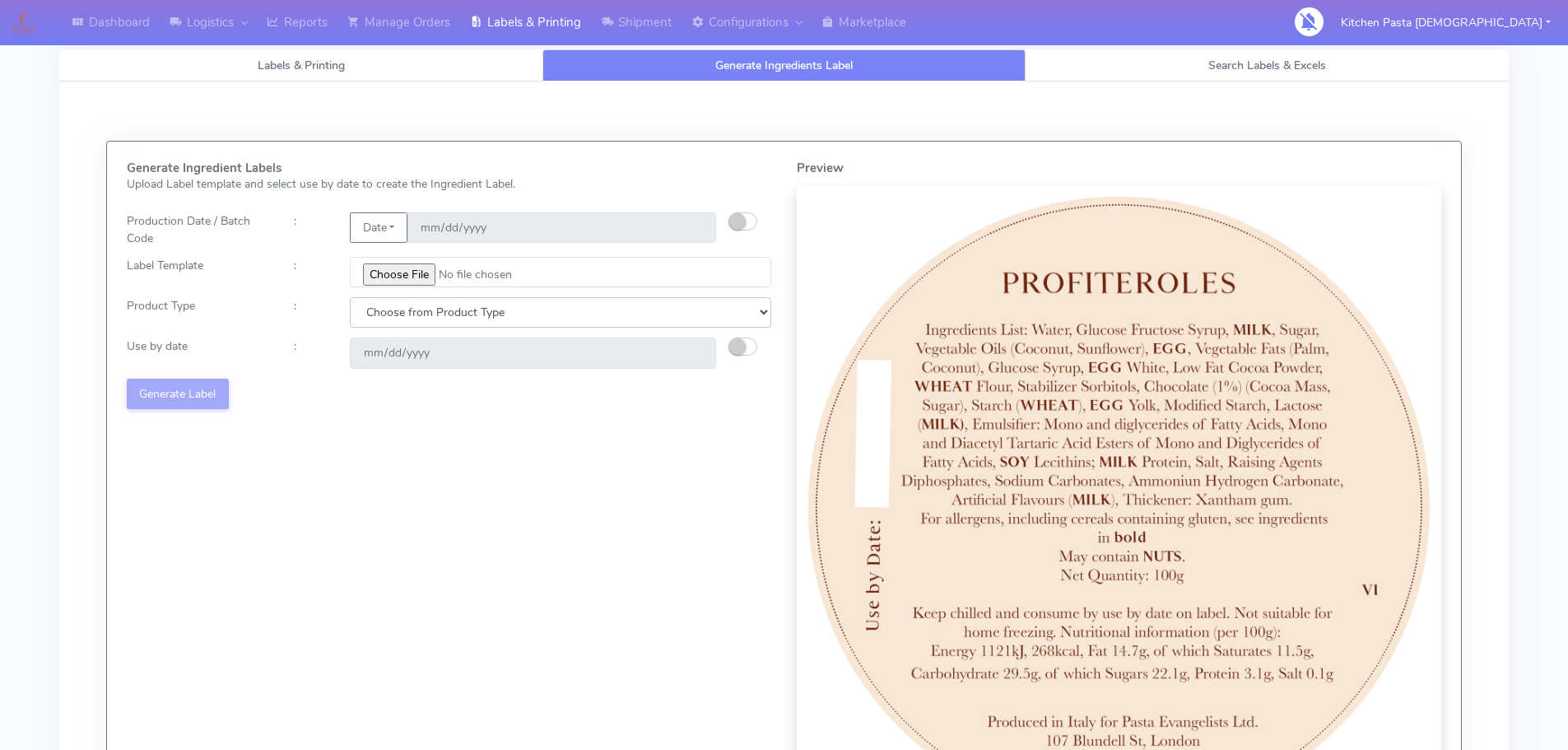
click at [494, 325] on select "Choose from Product Type ECOM ERETAIL CIRCULAR CIRC_DESERTS LASAGNE" at bounding box center [560, 312] width 421 height 30
select select "3"
click at [350, 297] on select "Choose from Product Type ECOM ERETAIL CIRCULAR CIRC_DESERTS LASAGNE" at bounding box center [560, 312] width 421 height 30
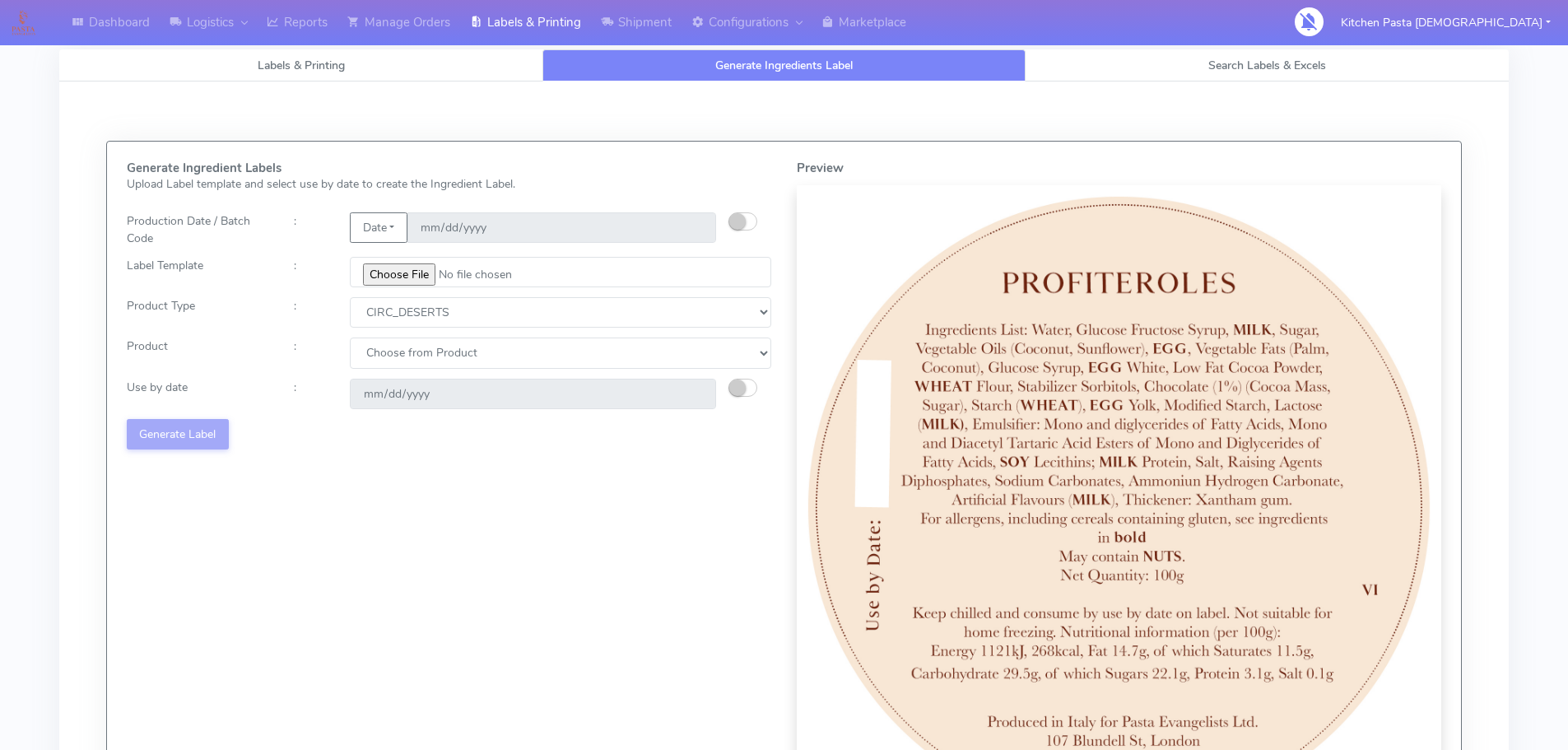
click at [463, 370] on div "Generate Ingredient Labels Upload Label template and select use by date to crea…" at bounding box center [449, 496] width 670 height 669
click at [473, 355] on select "Choose from Product CLASSIC_TIRAMISU CREMA_AMARENA PROFITEROLES" at bounding box center [560, 352] width 421 height 30
select select "2"
click at [350, 337] on select "Choose from Product CLASSIC_TIRAMISU CREMA_AMARENA PROFITEROLES" at bounding box center [560, 352] width 421 height 30
type input "2025-09-19"
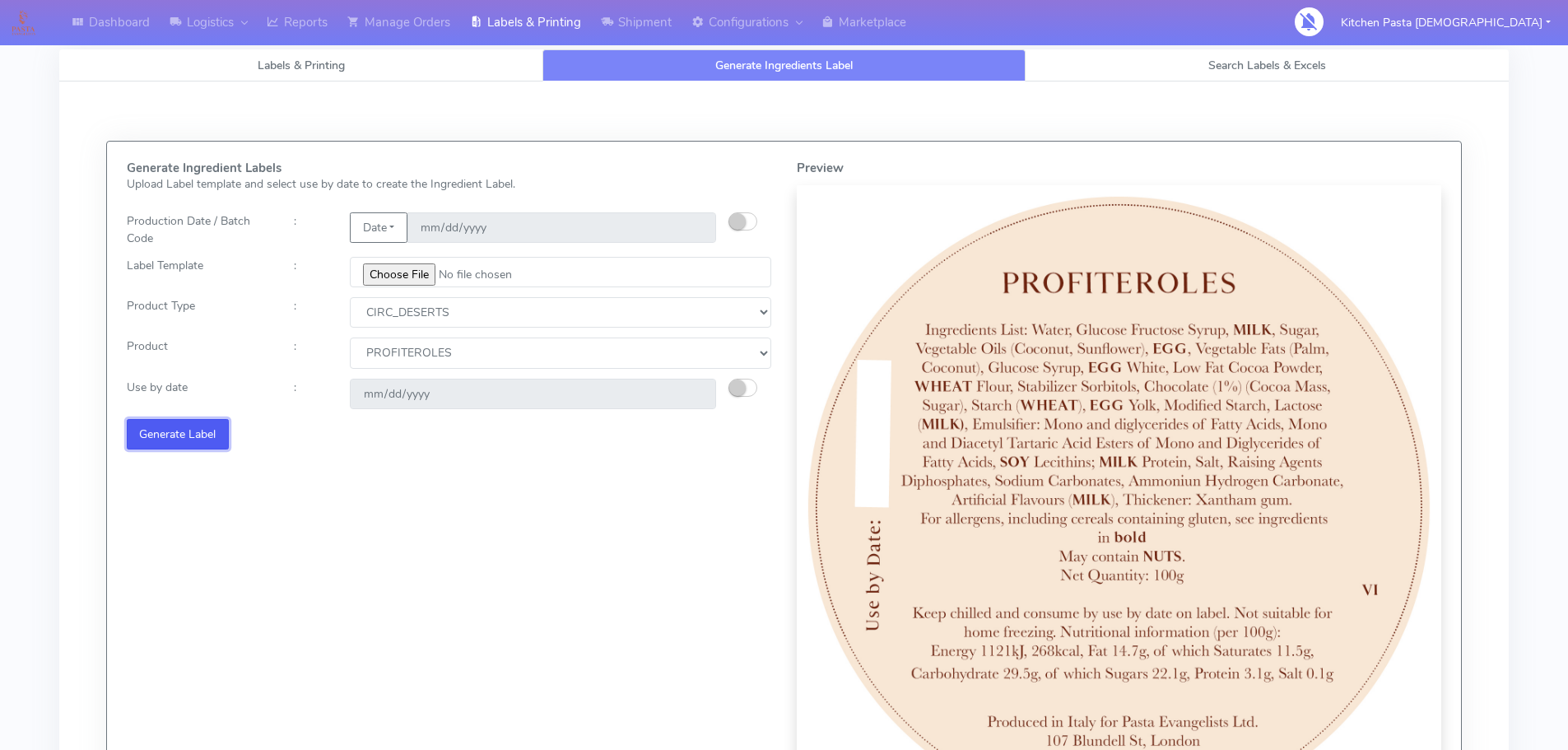
click at [207, 445] on button "Generate Label" at bounding box center [178, 434] width 102 height 30
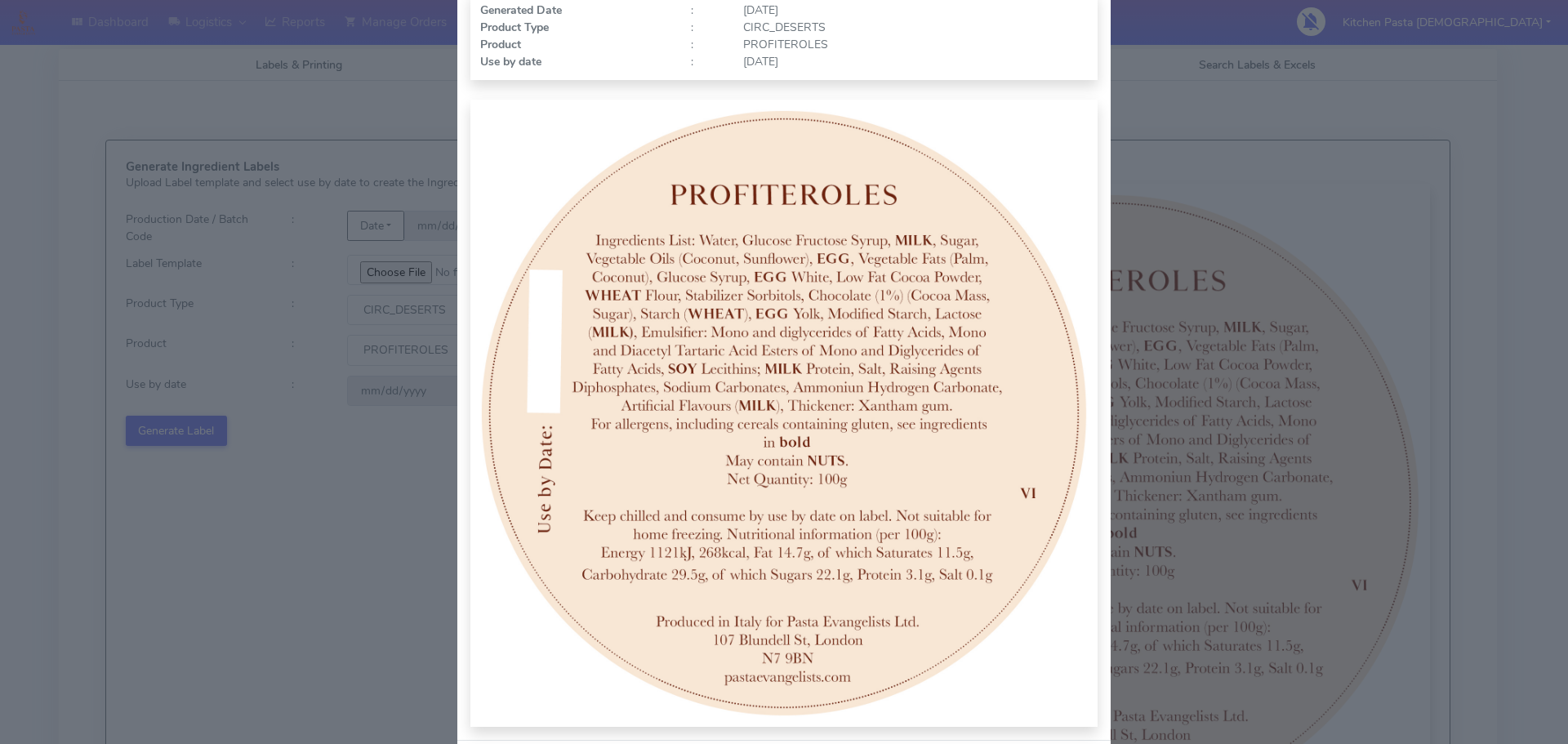
scroll to position [169, 0]
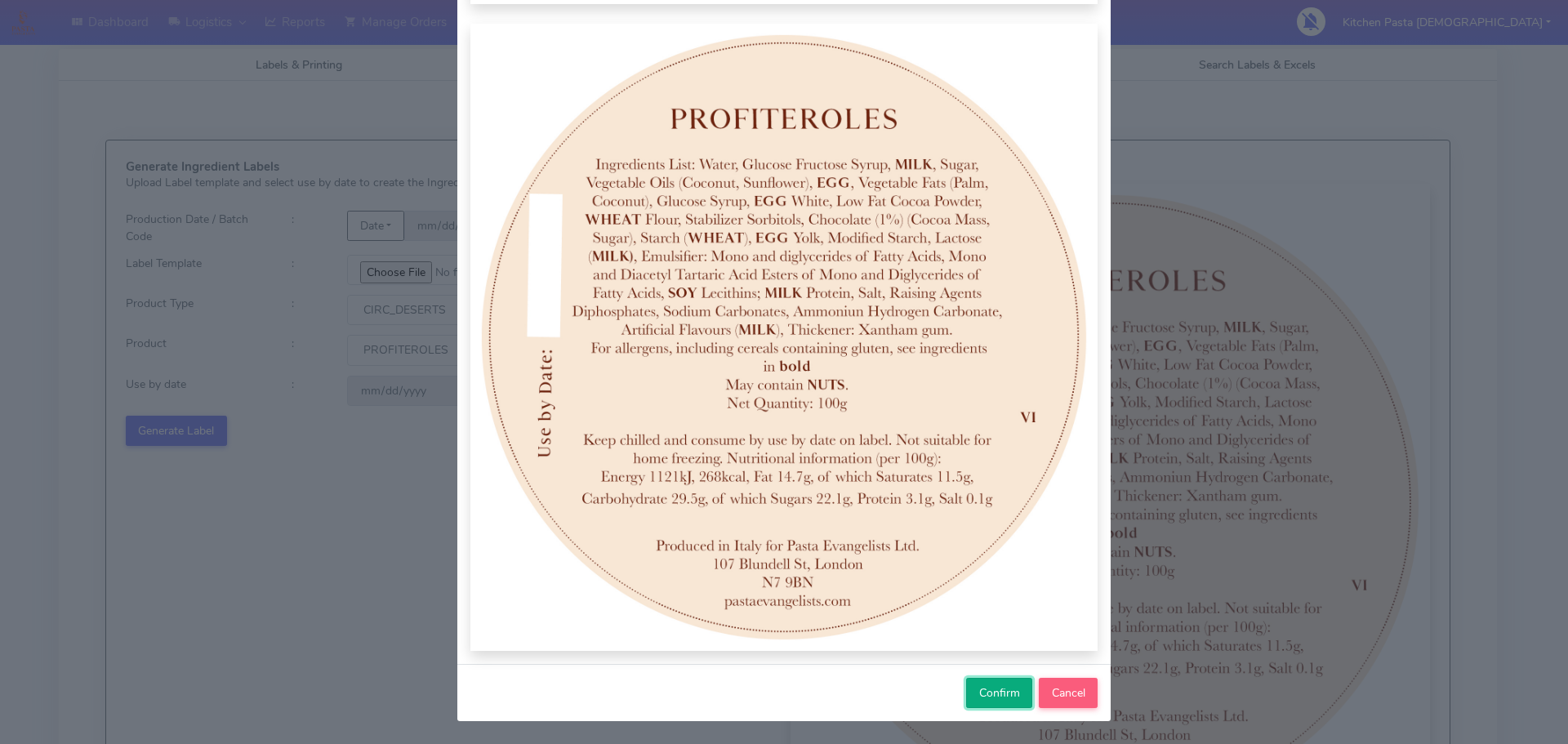
click at [1009, 685] on span "Confirm" at bounding box center [999, 692] width 41 height 15
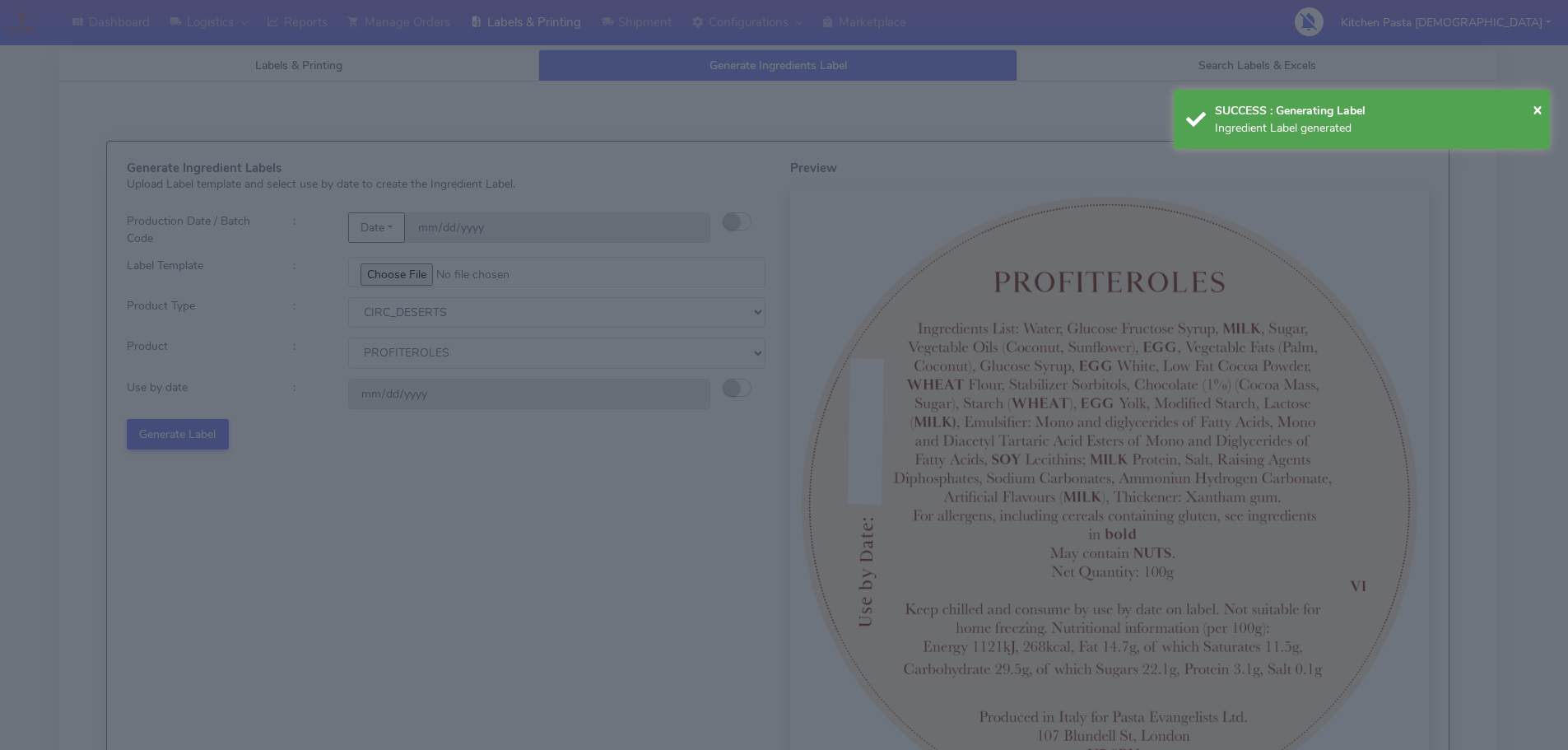
select select
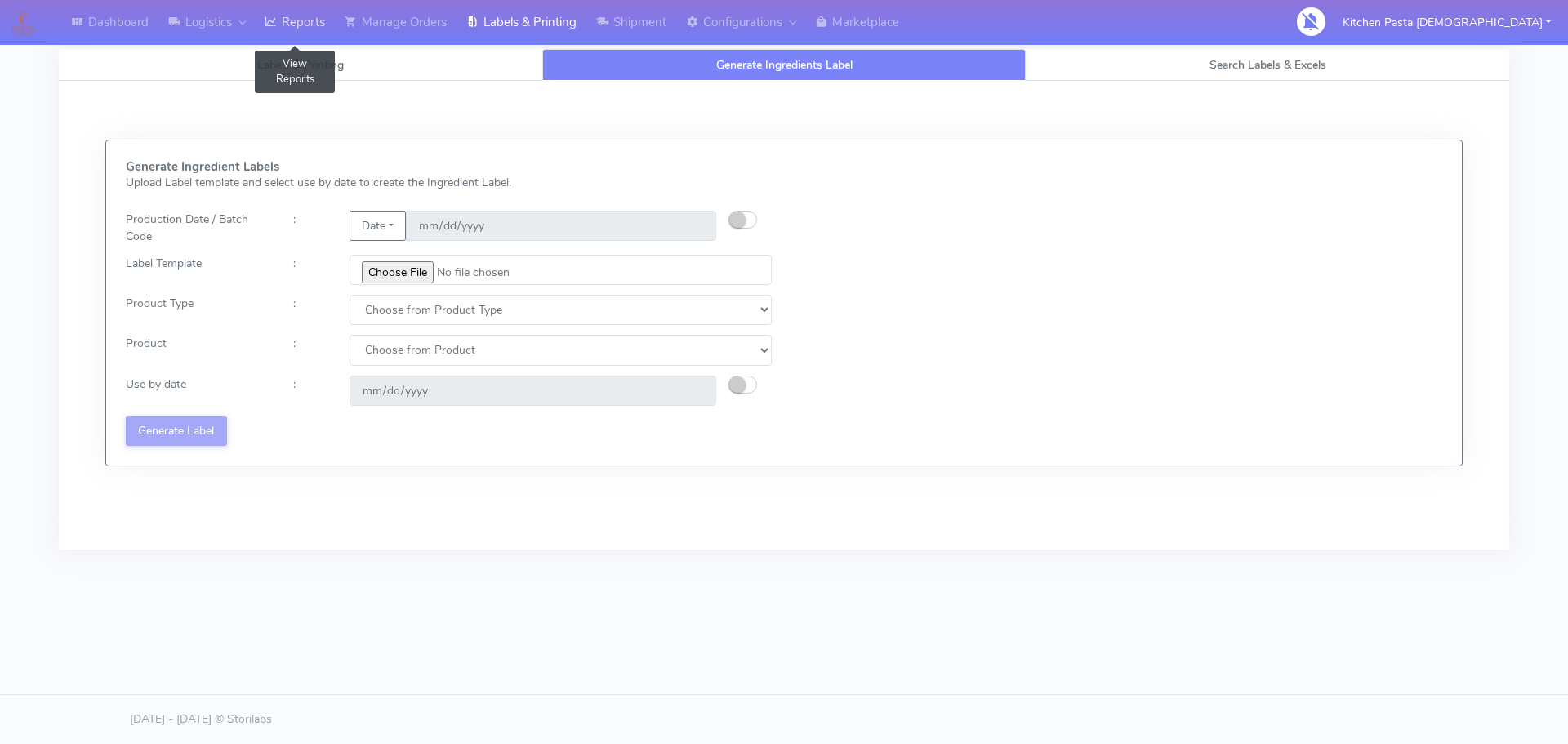
click at [305, 6] on link "Reports" at bounding box center [295, 23] width 80 height 45
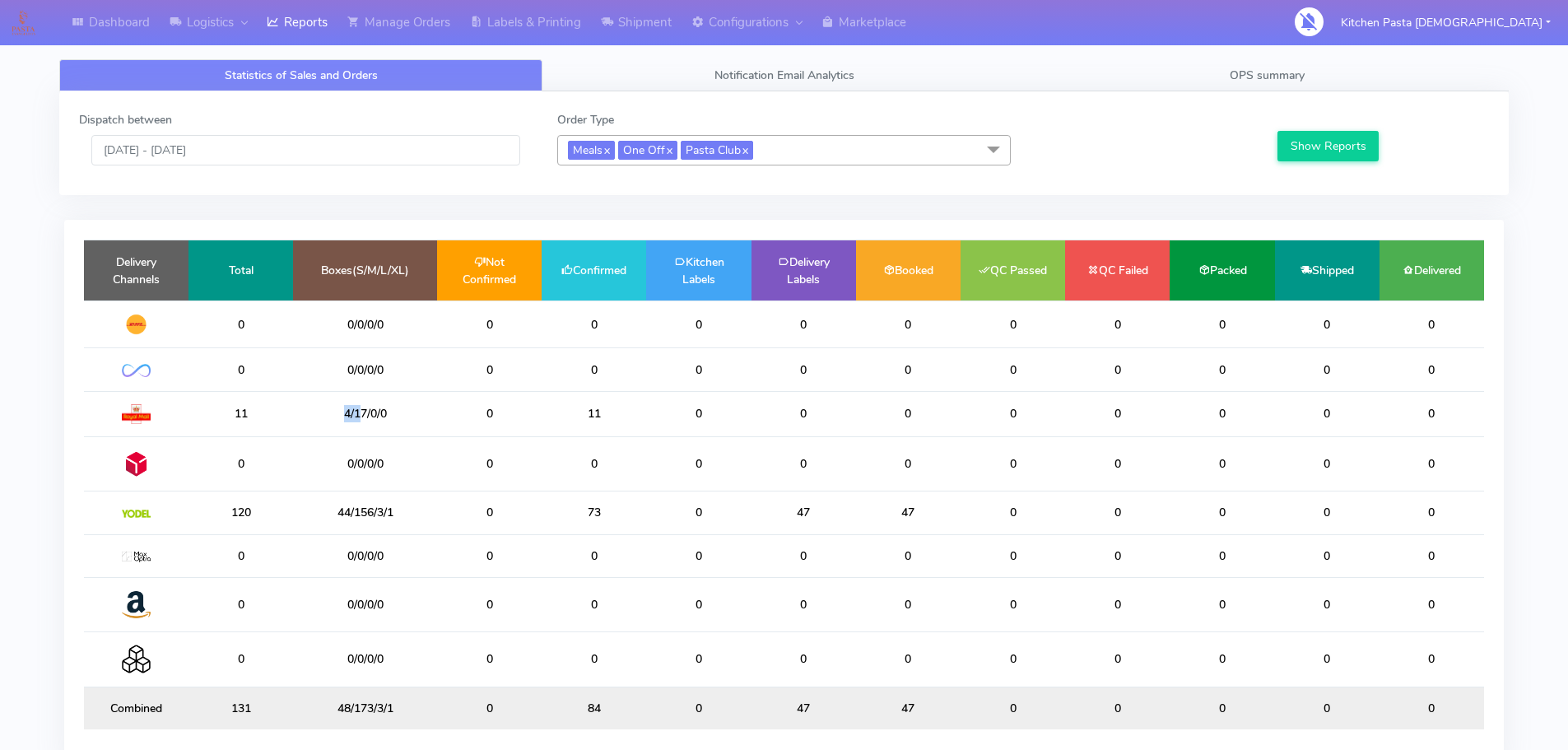
drag, startPoint x: 345, startPoint y: 410, endPoint x: 329, endPoint y: 413, distance: 16.3
click at [329, 413] on td "4/17/0/0" at bounding box center [366, 414] width 144 height 46
drag, startPoint x: 375, startPoint y: 509, endPoint x: 309, endPoint y: 509, distance: 66.0
click at [309, 509] on td "44/156/3/1" at bounding box center [366, 512] width 144 height 43
click at [360, 512] on td "44/156/3/1" at bounding box center [366, 512] width 144 height 43
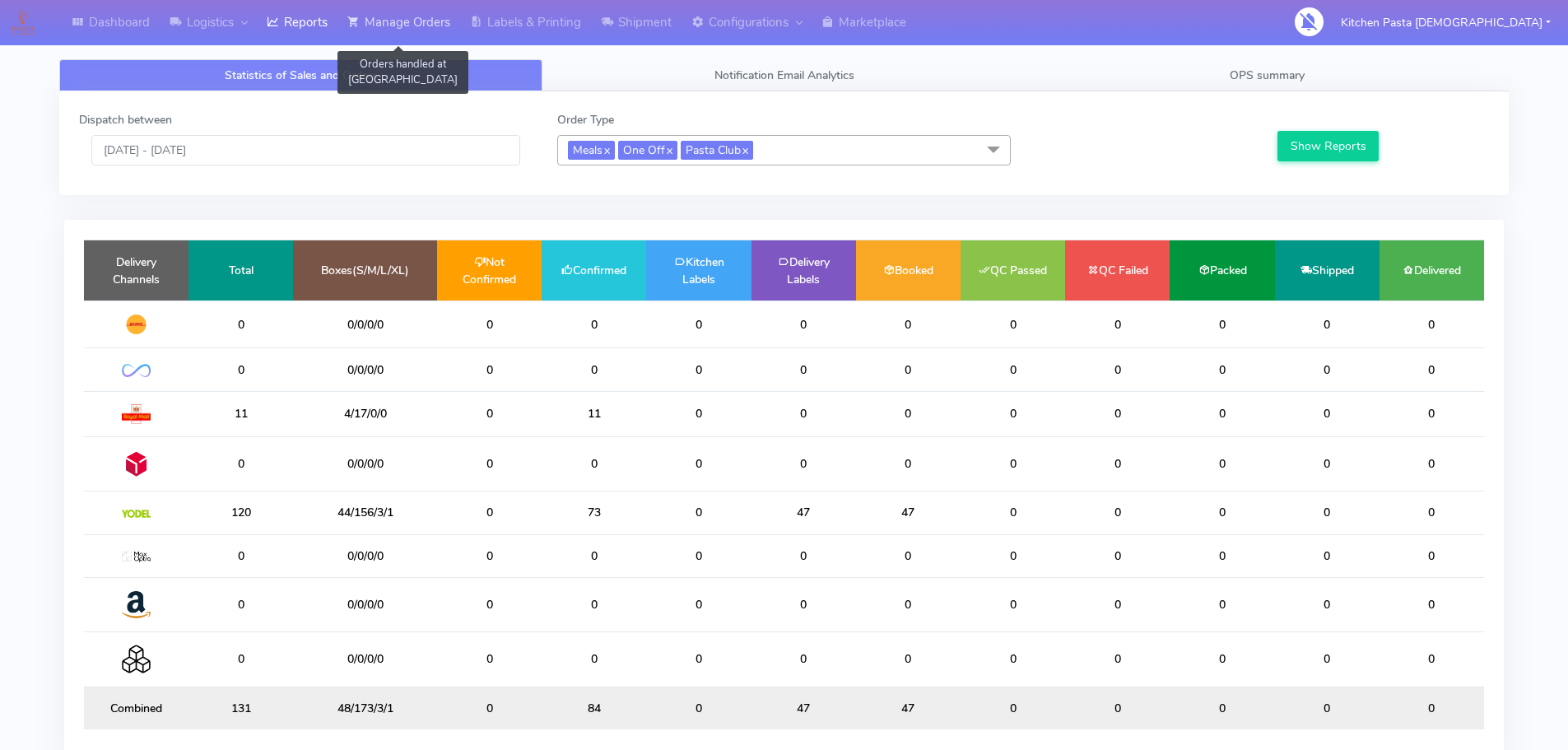
click at [440, 22] on link "Manage Orders" at bounding box center [398, 23] width 122 height 46
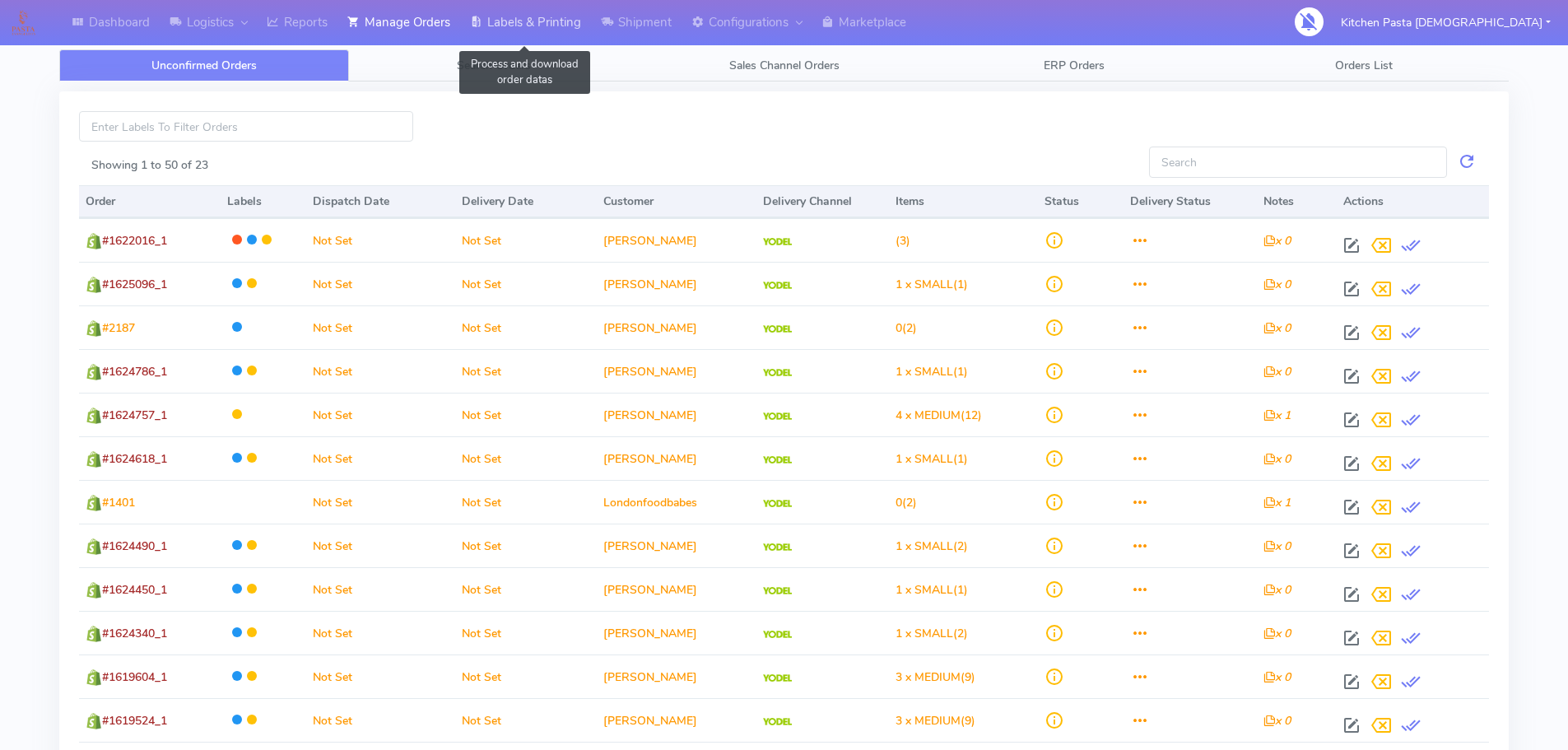
click at [510, 33] on link "Labels & Printing" at bounding box center [525, 23] width 131 height 46
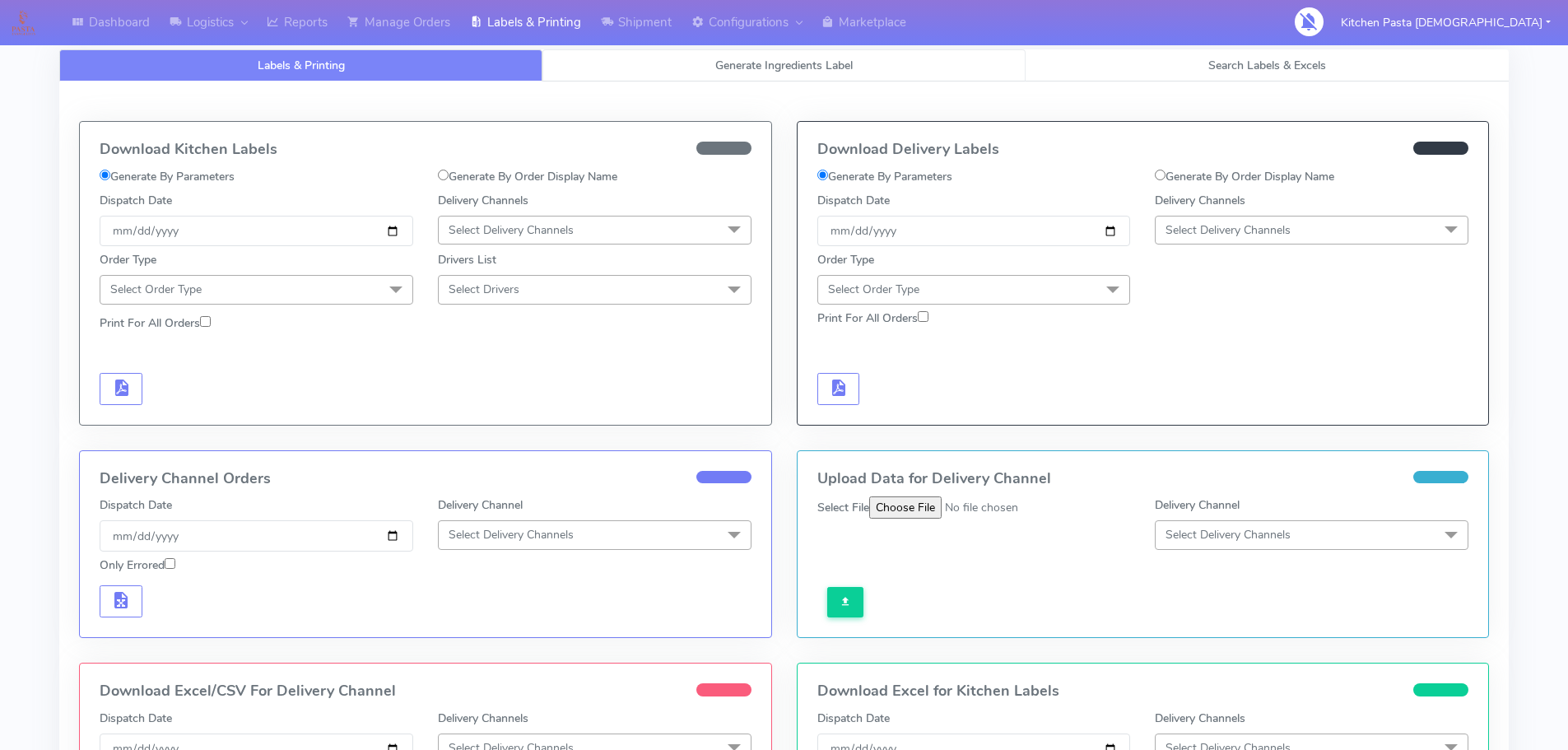
click at [759, 70] on span "Generate Ingredients Label" at bounding box center [784, 65] width 137 height 16
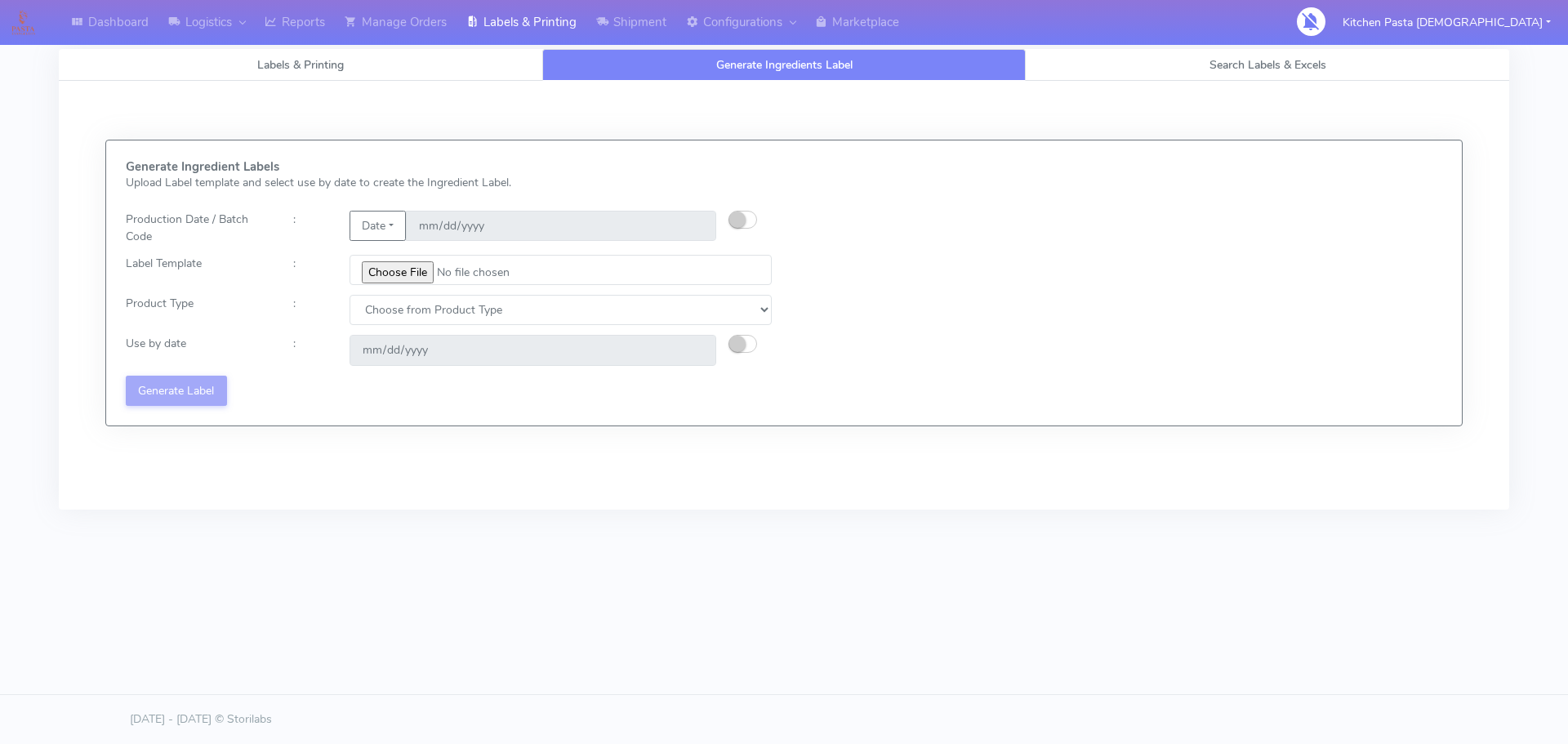
click at [346, 45] on div "Labels & Printing Generate Ingredients Label Search Labels & Excels Download Ki…" at bounding box center [784, 281] width 1450 height 505
click at [320, 38] on link "Reports" at bounding box center [295, 23] width 80 height 45
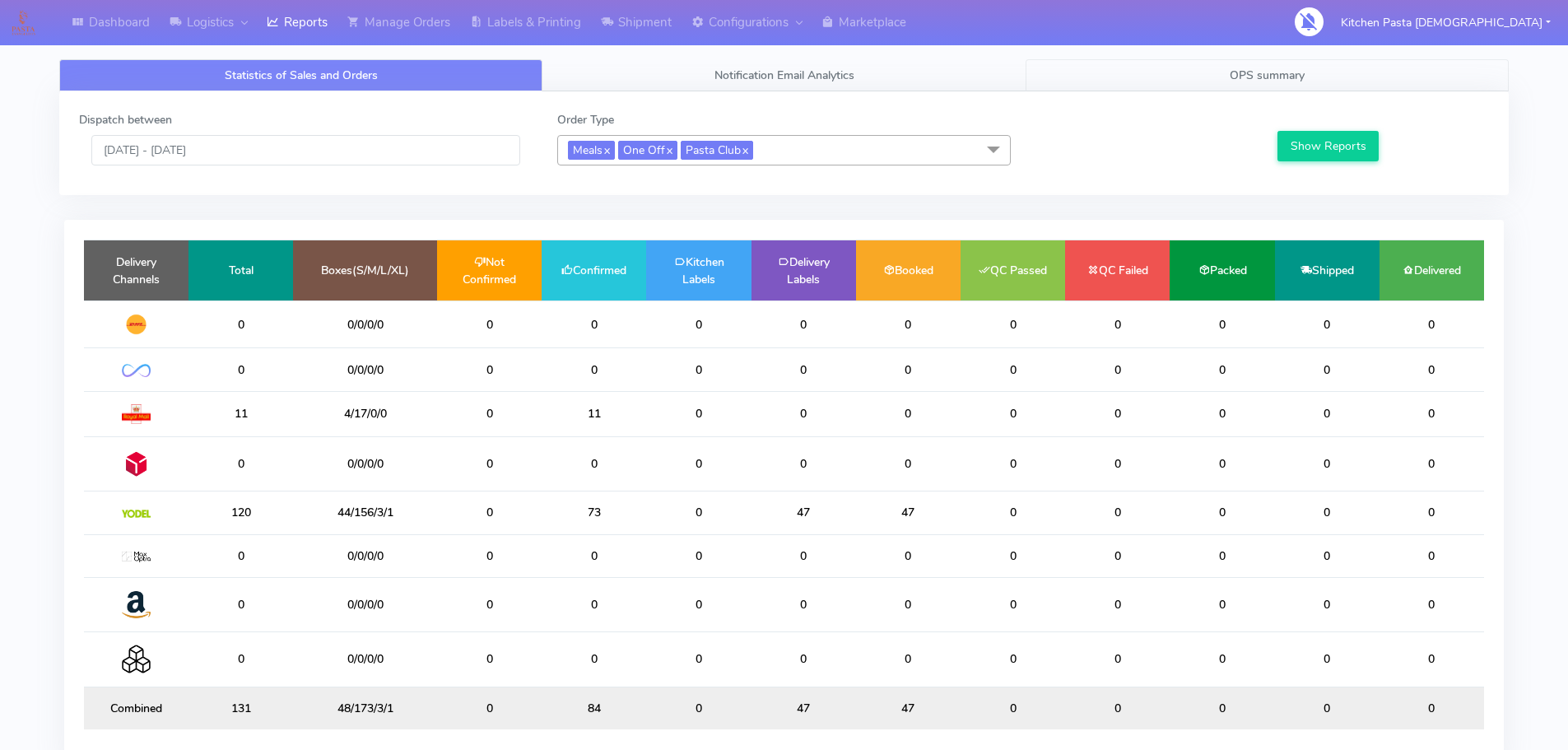
click at [1310, 90] on link "OPS summary" at bounding box center [1267, 75] width 483 height 32
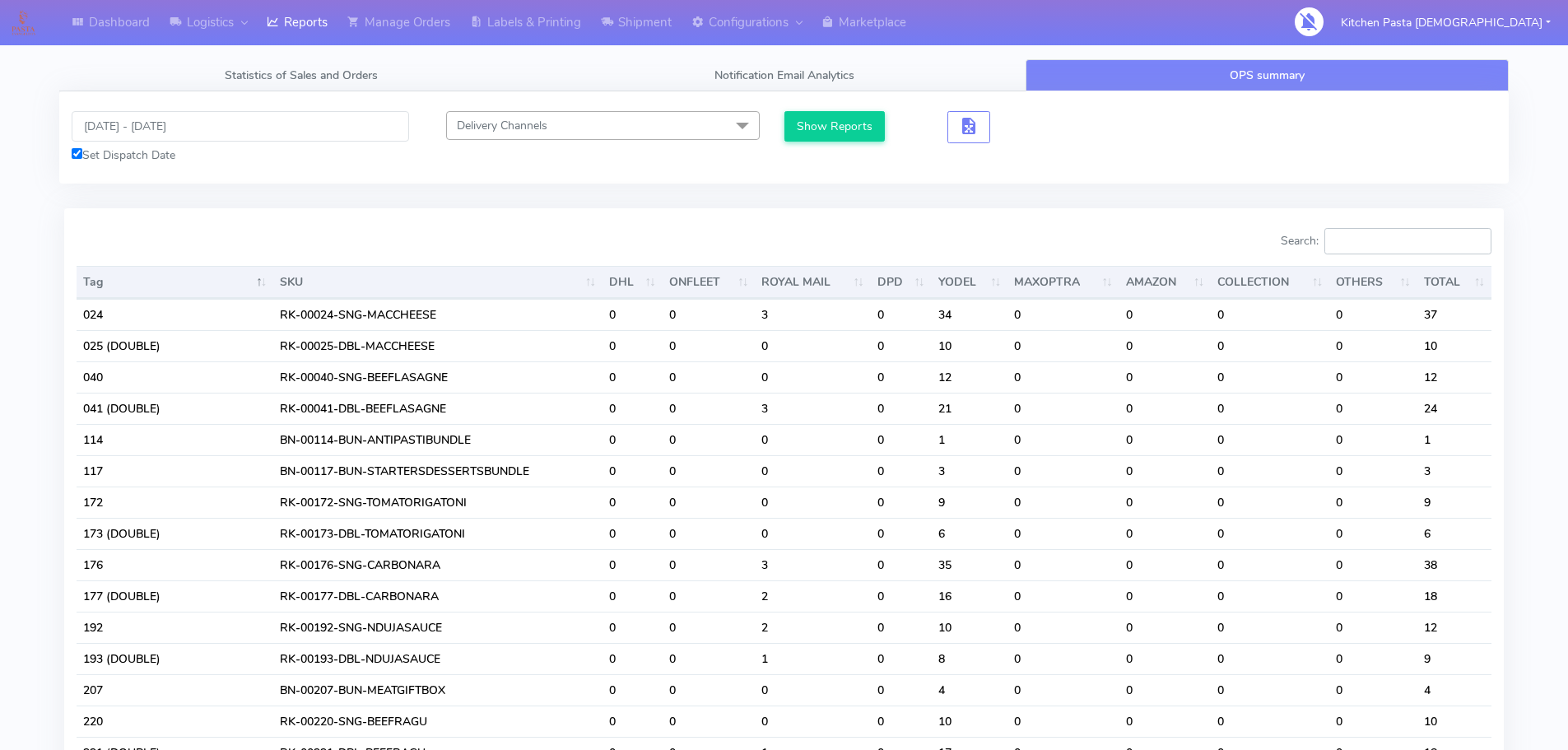
click at [1404, 248] on input "Search:" at bounding box center [1408, 241] width 167 height 26
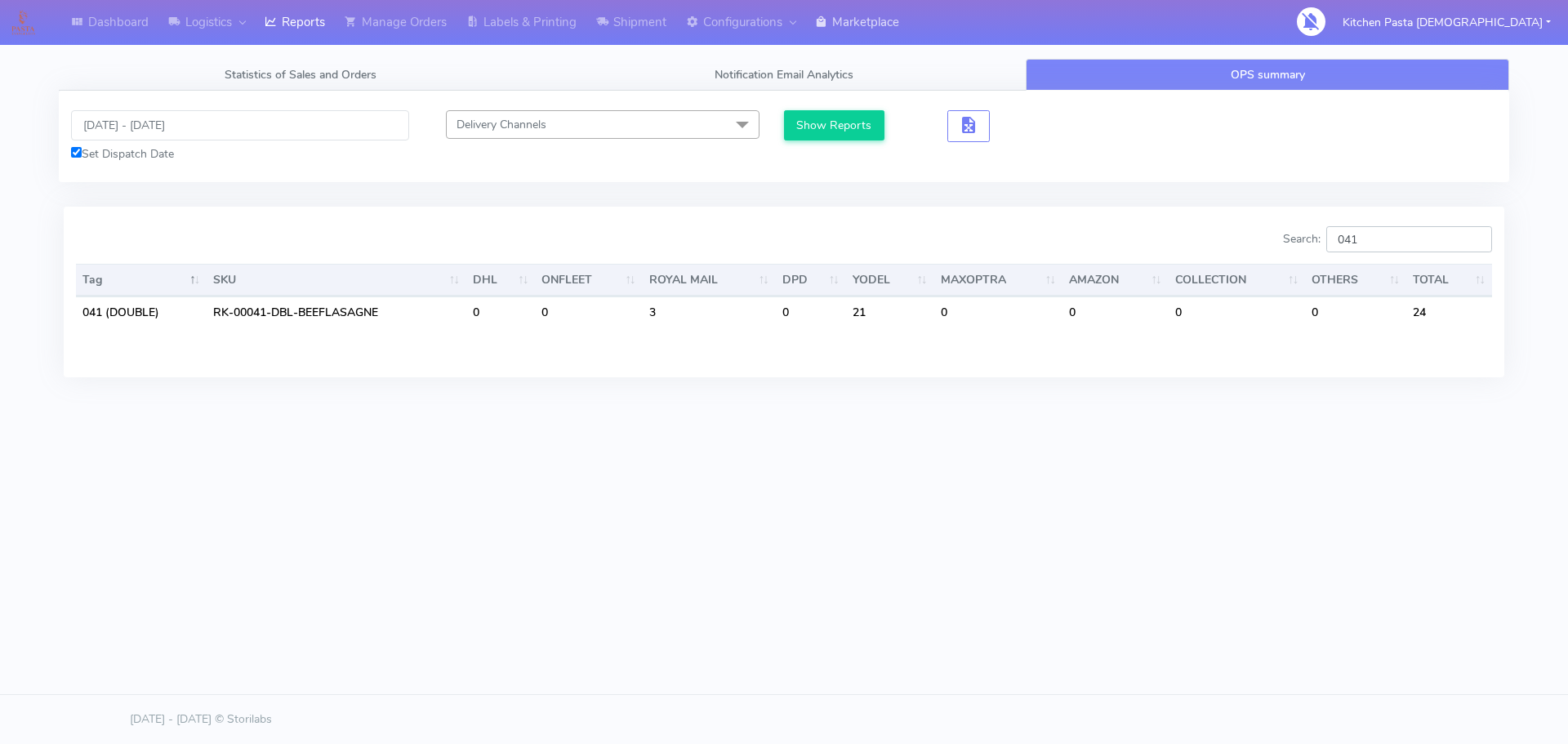
type input "041"
click at [261, 41] on link "Reports" at bounding box center [295, 23] width 80 height 45
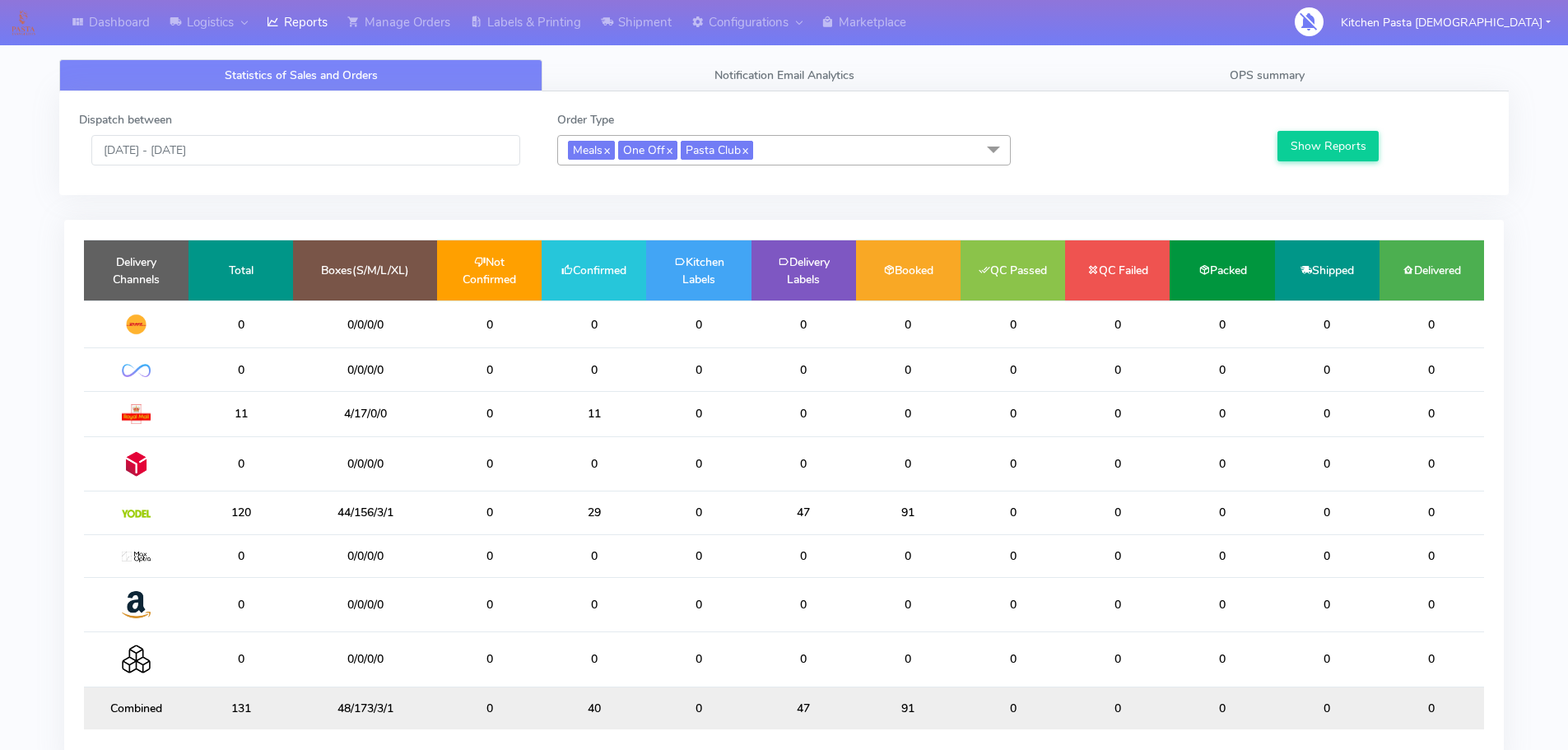
click at [238, 125] on div "Dispatch between 16/09/2025 - 16/09/2025" at bounding box center [305, 138] width 478 height 54
click at [256, 148] on input "[DATE] - [DATE]" at bounding box center [305, 150] width 429 height 30
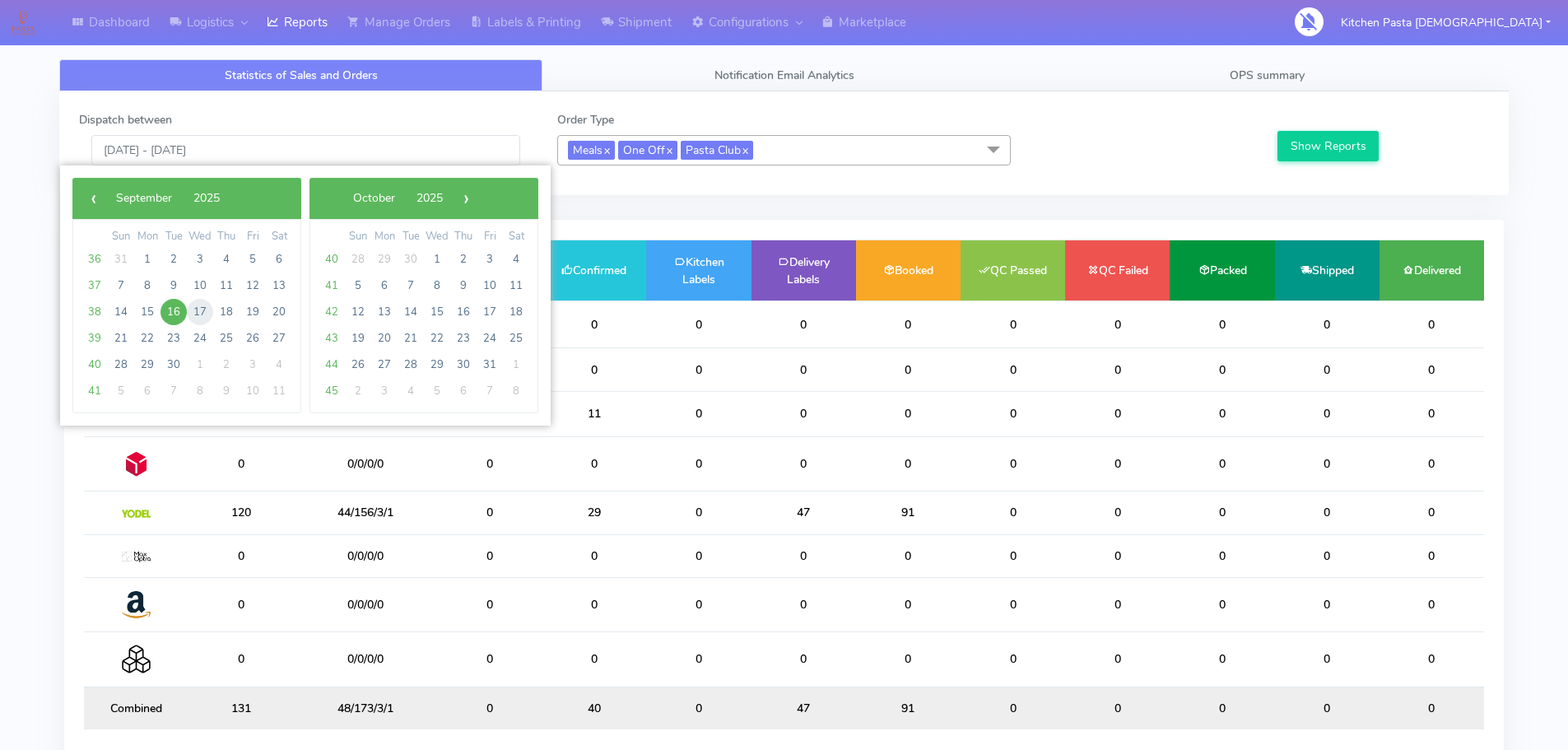
click at [196, 308] on span "17" at bounding box center [200, 312] width 26 height 26
click at [196, 306] on span "17" at bounding box center [200, 312] width 26 height 26
type input "17/09/2025 - 17/09/2025"
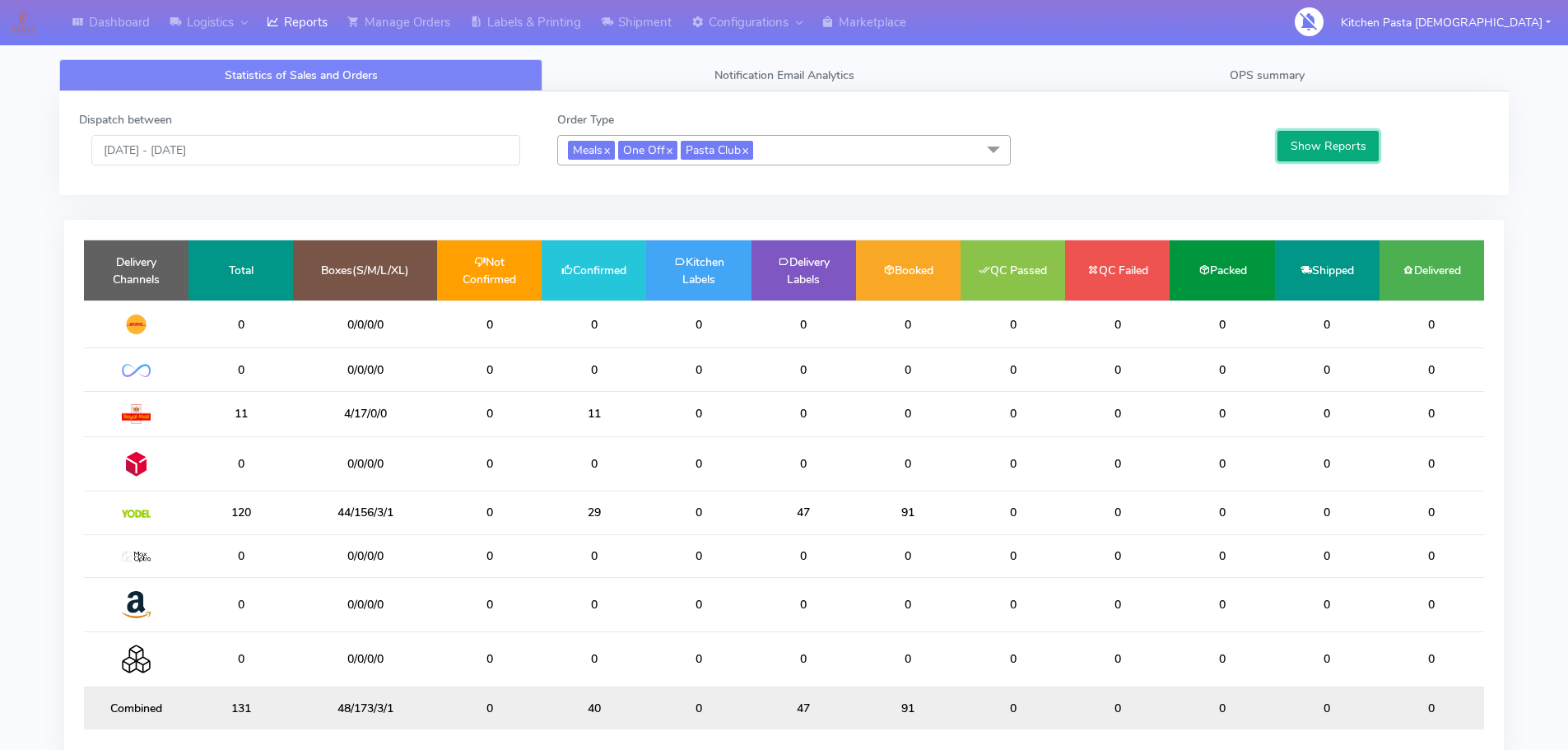
click at [1321, 157] on button "Show Reports" at bounding box center [1328, 145] width 101 height 30
drag, startPoint x: 362, startPoint y: 375, endPoint x: 328, endPoint y: 375, distance: 34.0
click at [328, 375] on td "41/0/0/0" at bounding box center [366, 369] width 144 height 43
click at [1414, 60] on link "OPS summary" at bounding box center [1267, 75] width 483 height 32
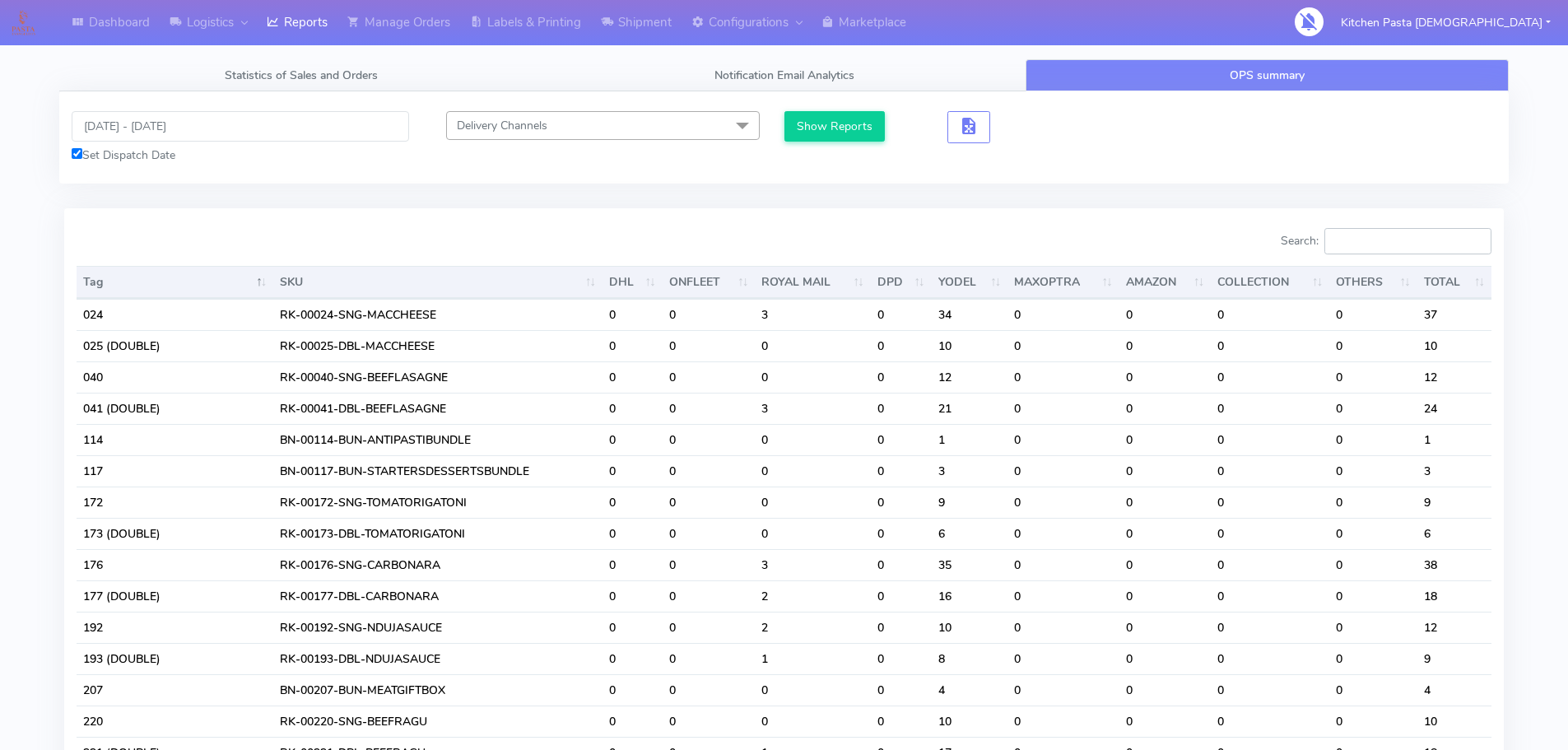
click at [1463, 244] on input "Search:" at bounding box center [1408, 241] width 167 height 26
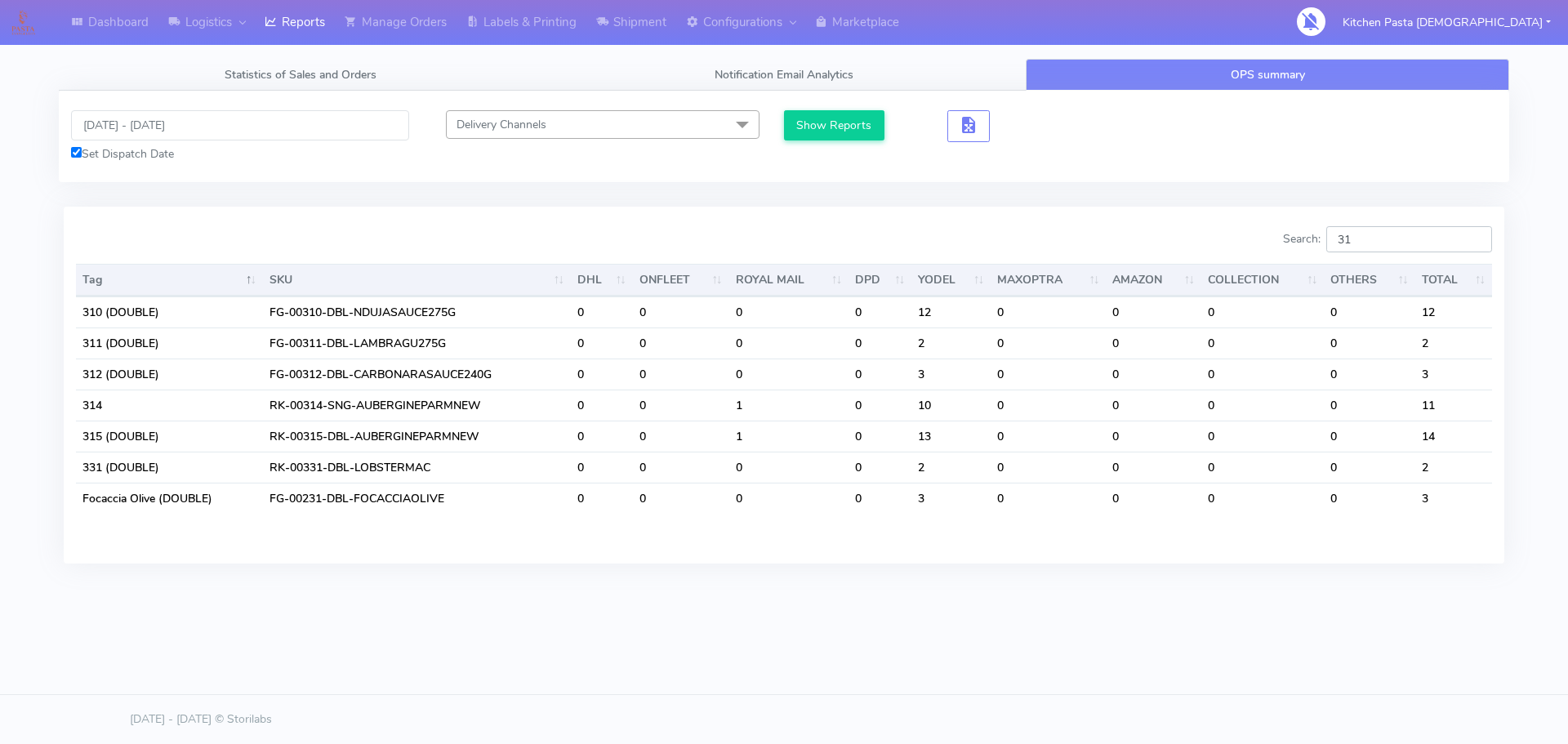
type input "3"
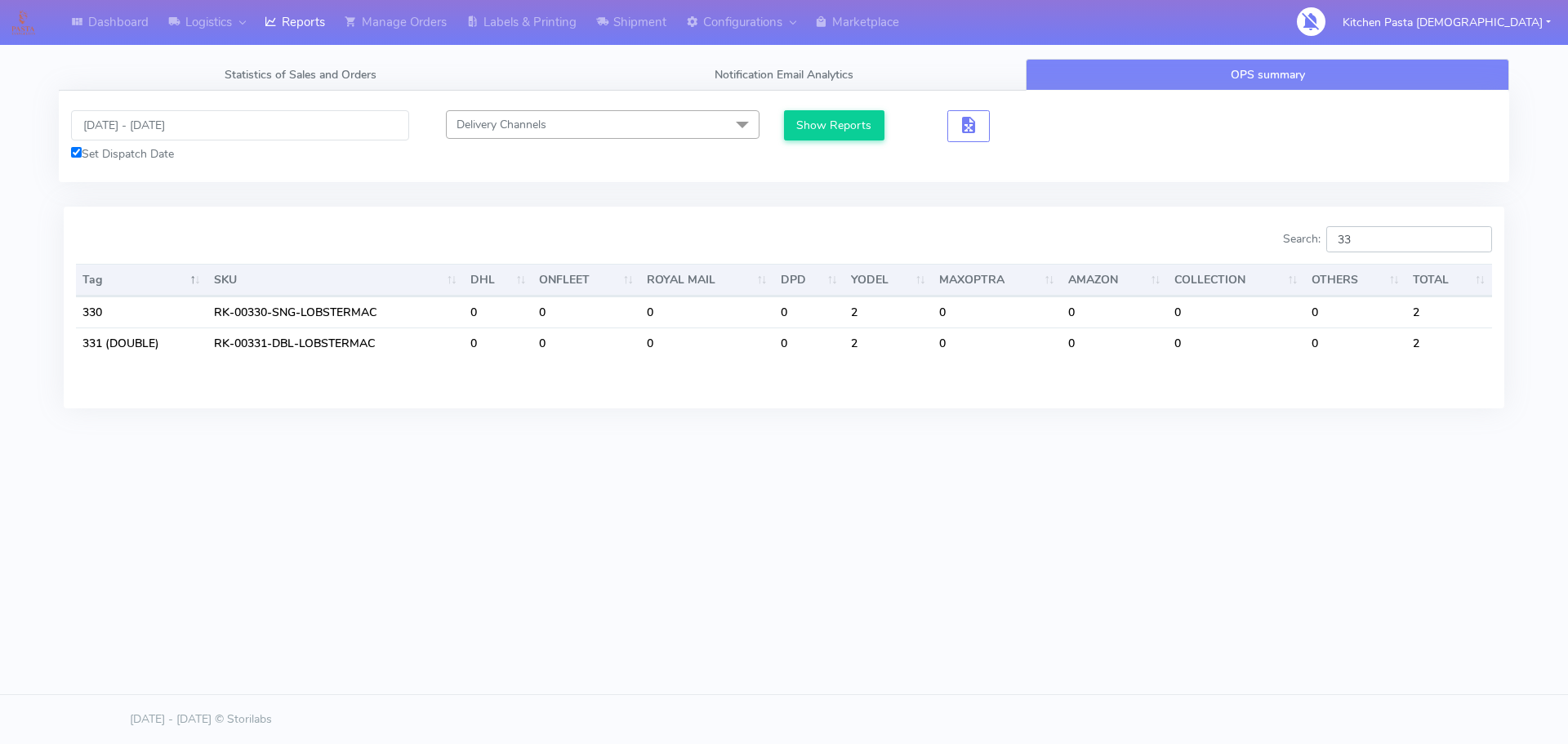
type input "3"
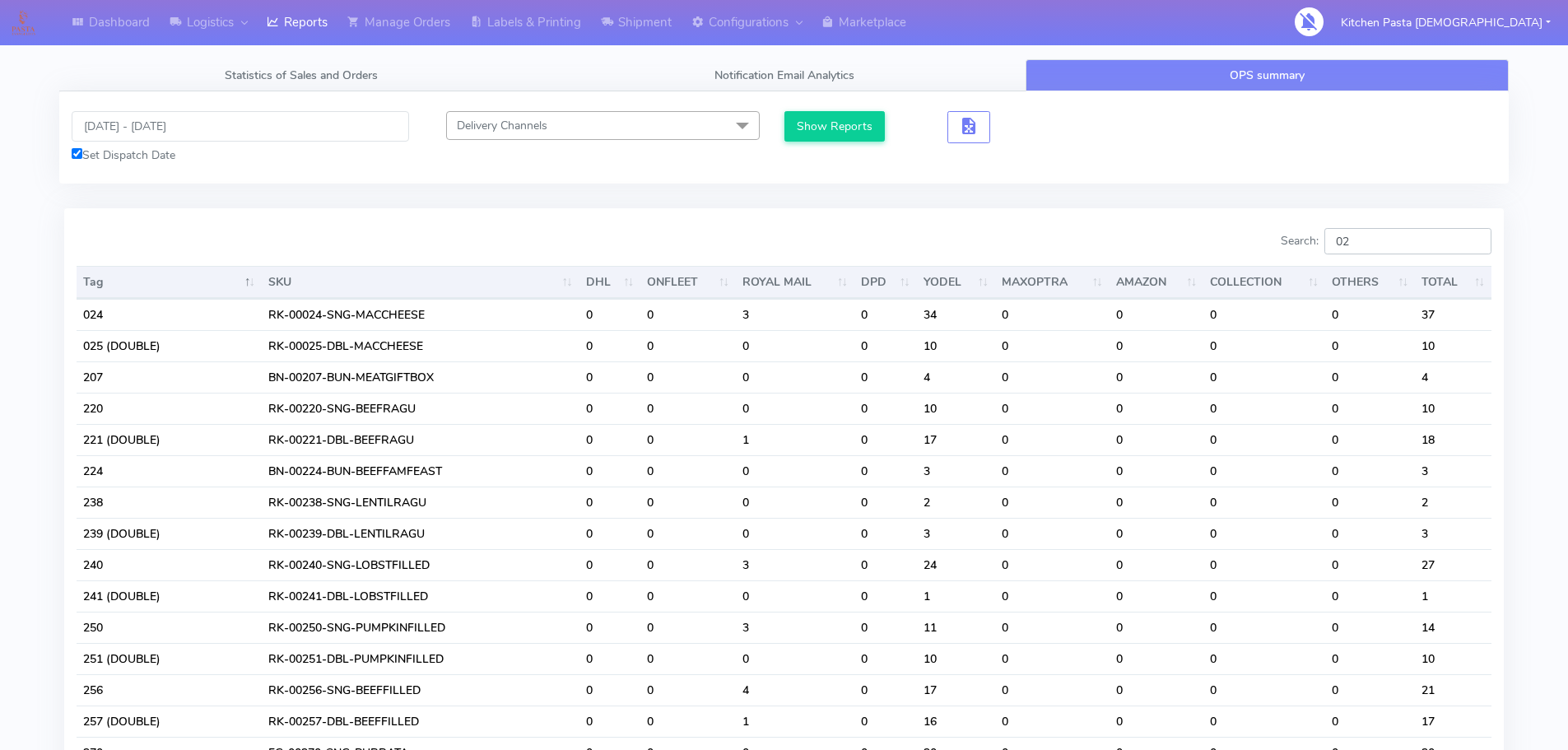
type input "0"
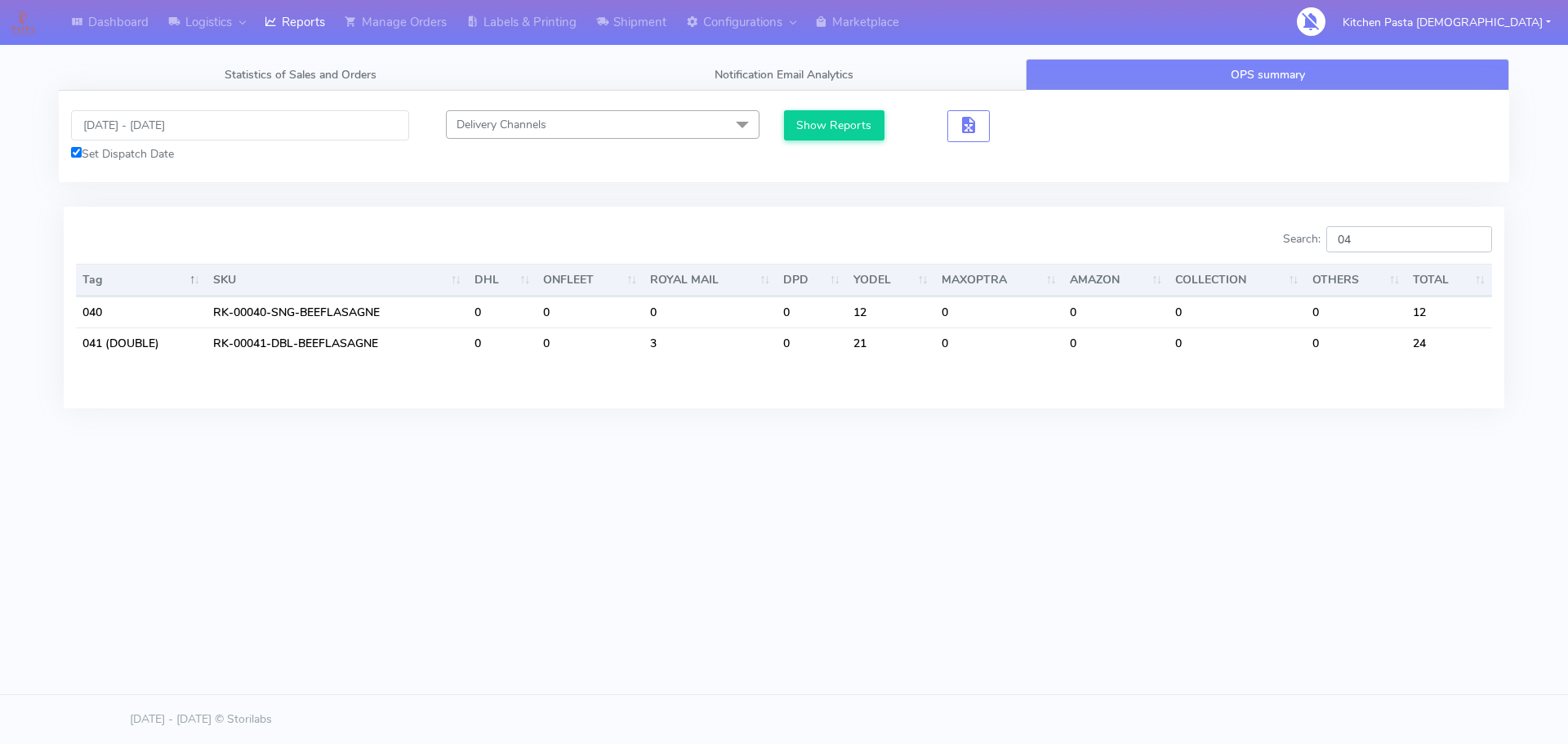
type input "0"
